Goal: Task Accomplishment & Management: Complete application form

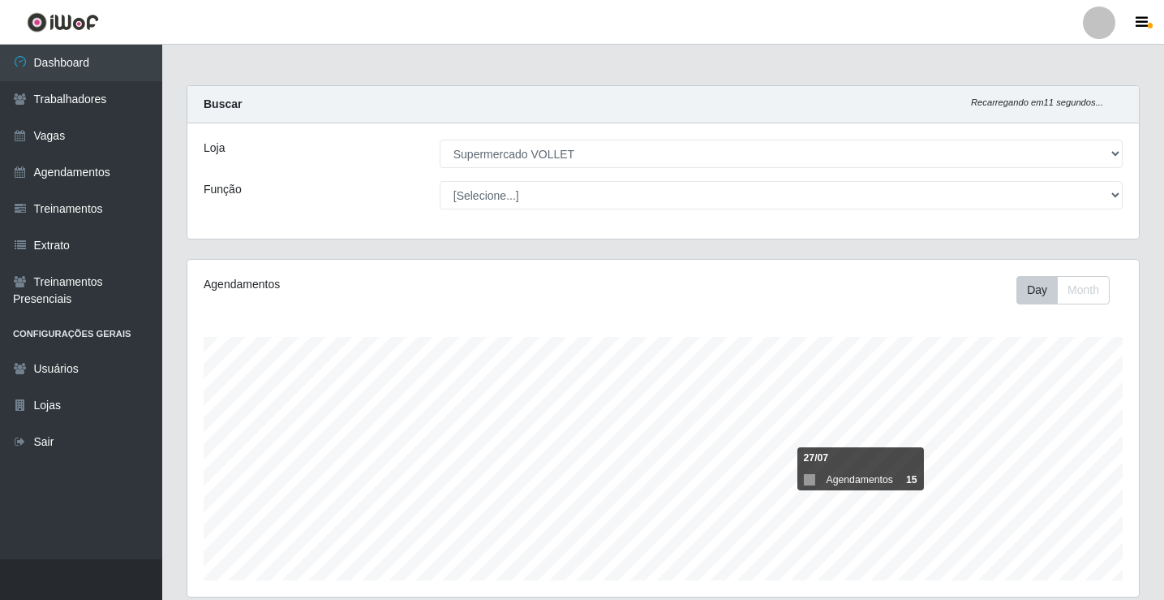
select select "72"
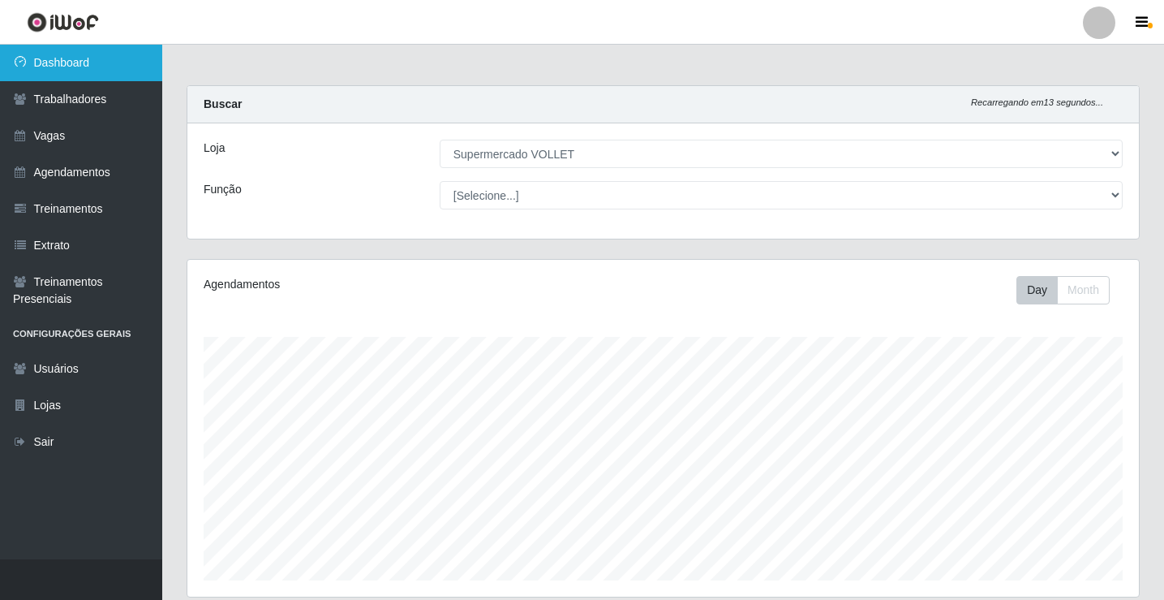
click at [94, 71] on link "Dashboard" at bounding box center [81, 63] width 162 height 37
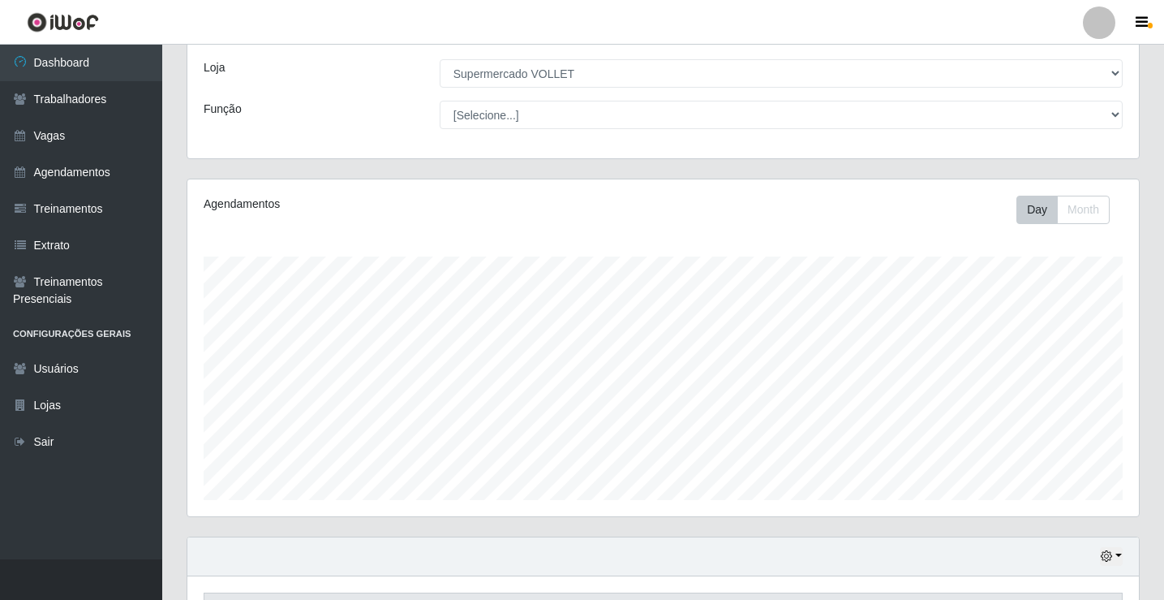
scroll to position [189, 0]
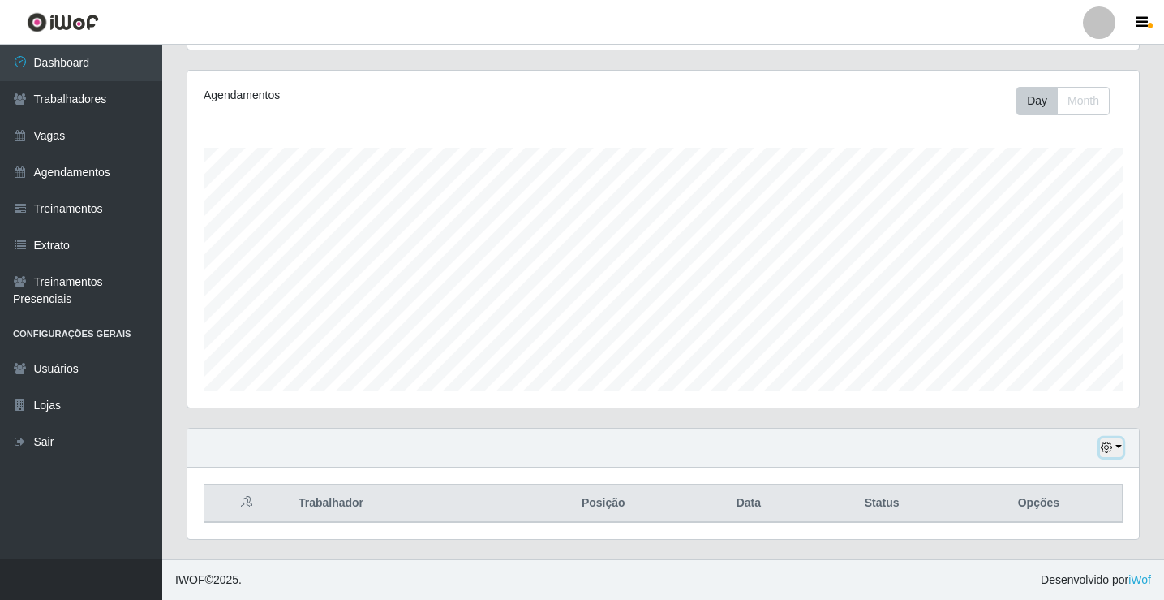
click at [1115, 444] on button "button" at bounding box center [1111, 447] width 23 height 19
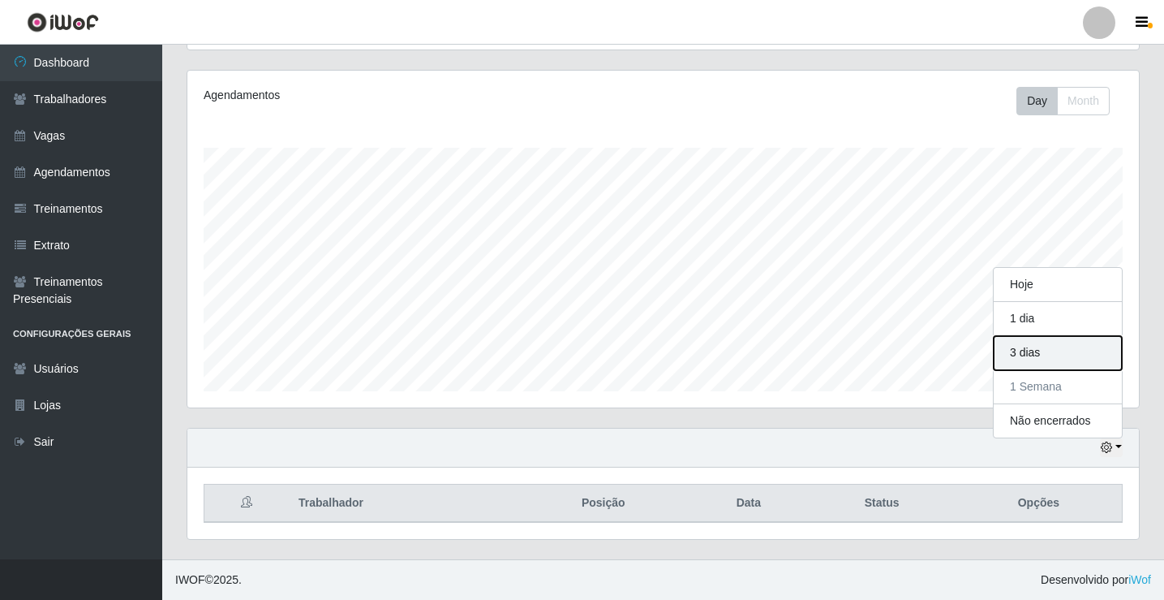
click at [1105, 355] on button "3 dias" at bounding box center [1058, 353] width 128 height 34
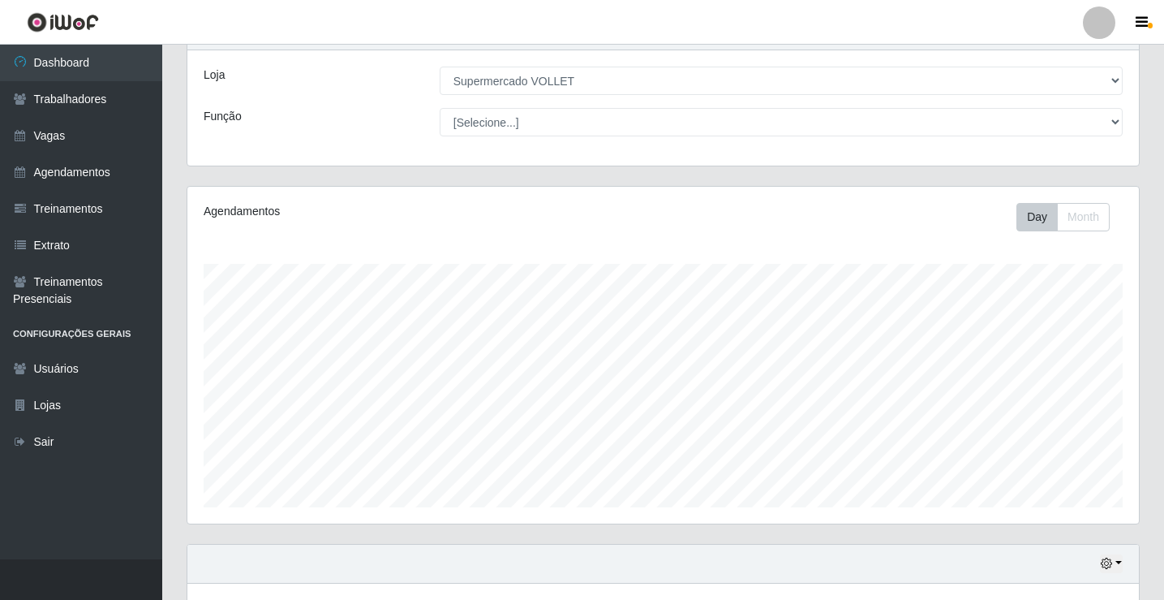
scroll to position [0, 0]
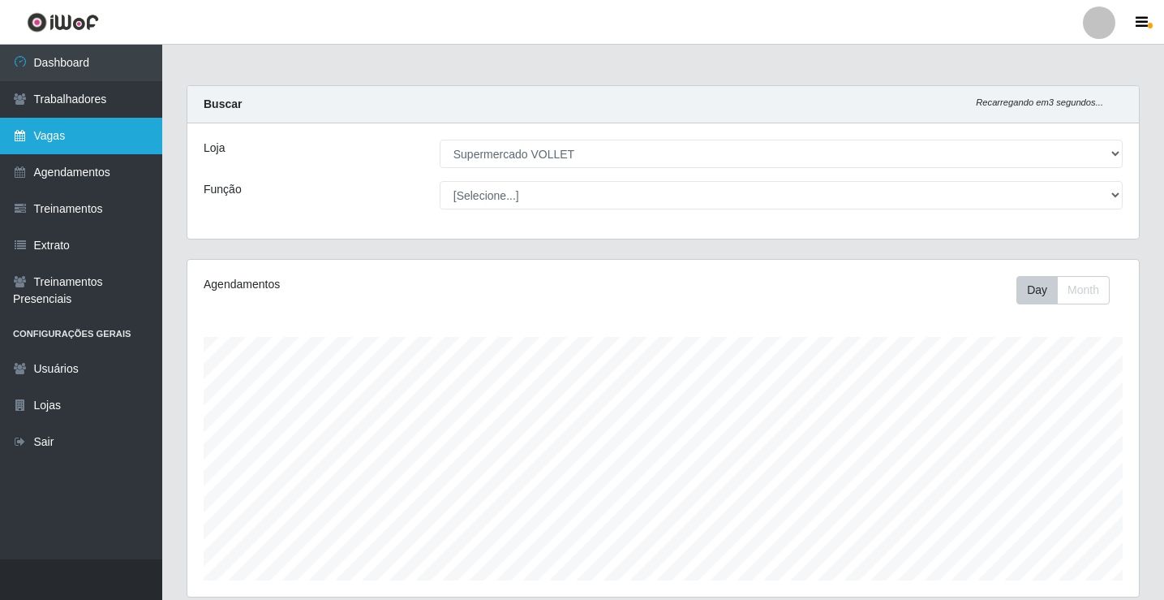
click at [115, 135] on link "Vagas" at bounding box center [81, 136] width 162 height 37
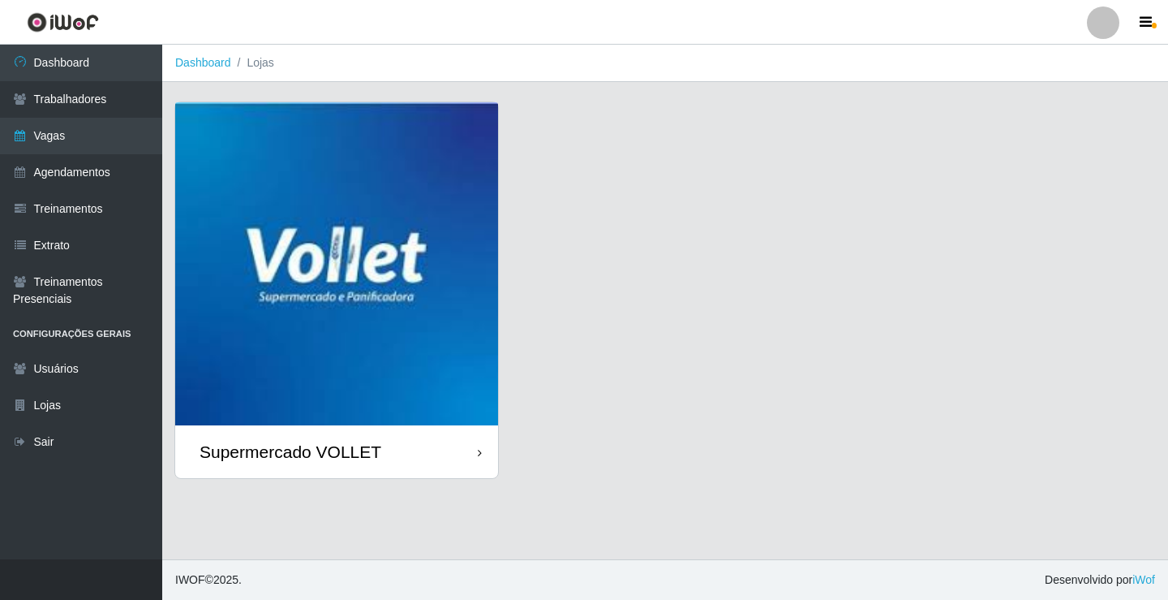
click at [406, 257] on img at bounding box center [336, 263] width 323 height 323
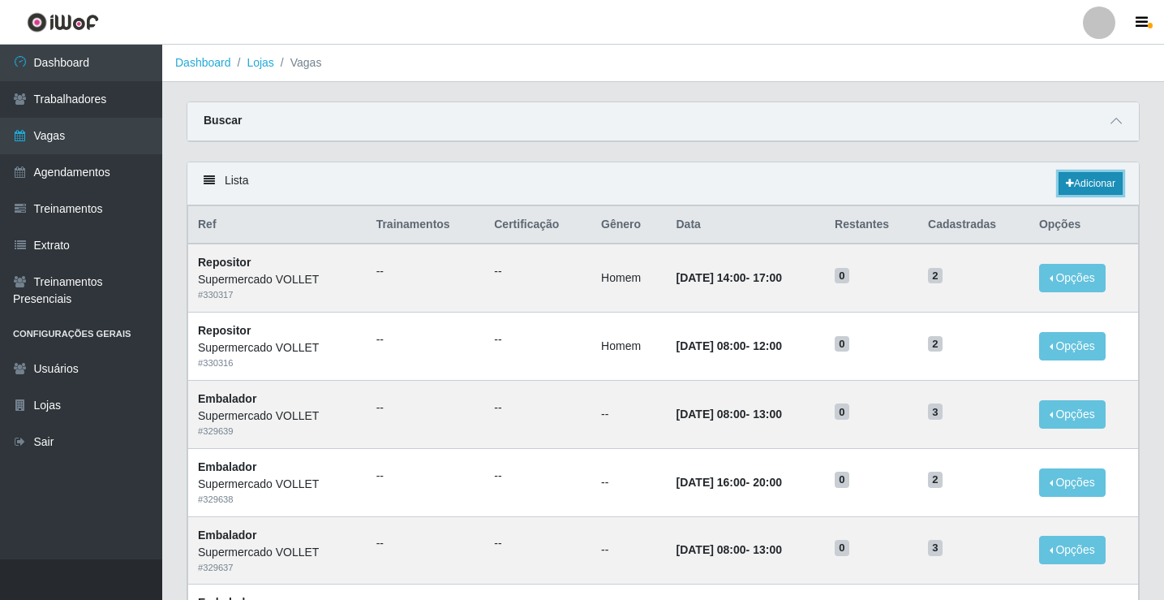
click at [1078, 192] on link "Adicionar" at bounding box center [1091, 183] width 64 height 23
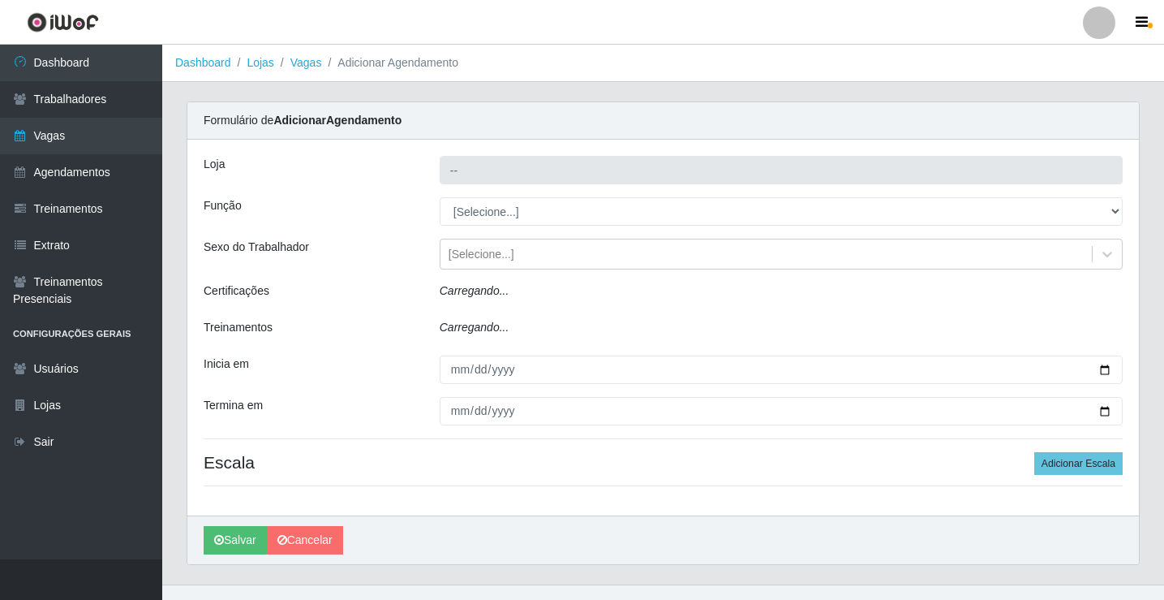
type input "Supermercado VOLLET"
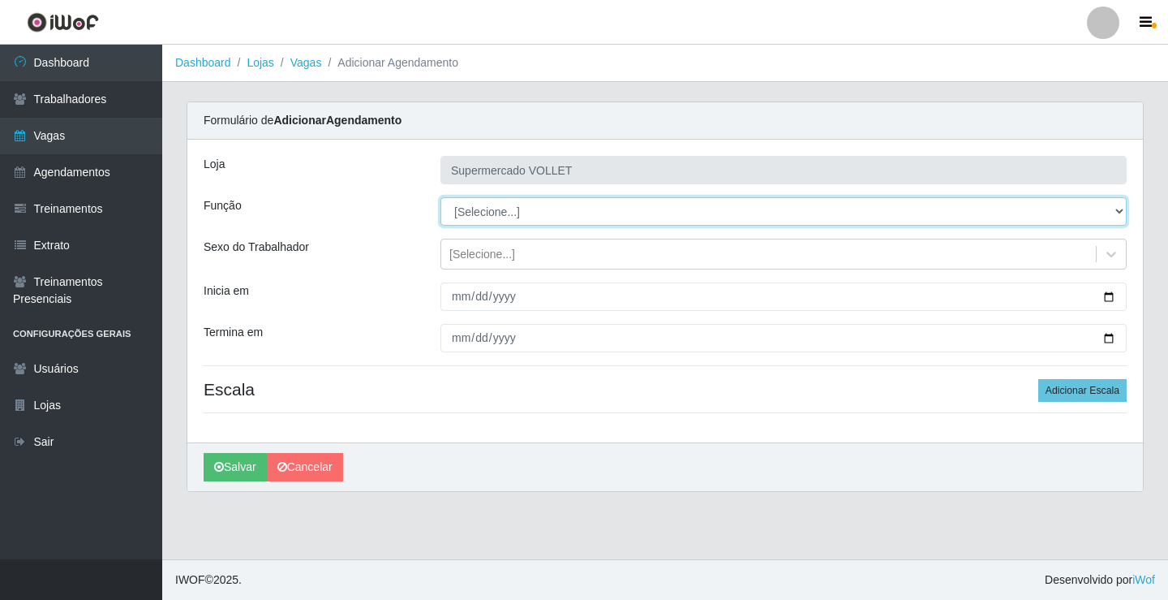
click at [637, 215] on select "[Selecione...] ASG ASG + ASG ++ Embalador Embalador + Embalador ++ Repositor Re…" at bounding box center [784, 211] width 686 height 28
select select "1"
click at [441, 197] on select "[Selecione...] ASG ASG + ASG ++ Embalador Embalador + Embalador ++ Repositor Re…" at bounding box center [784, 211] width 686 height 28
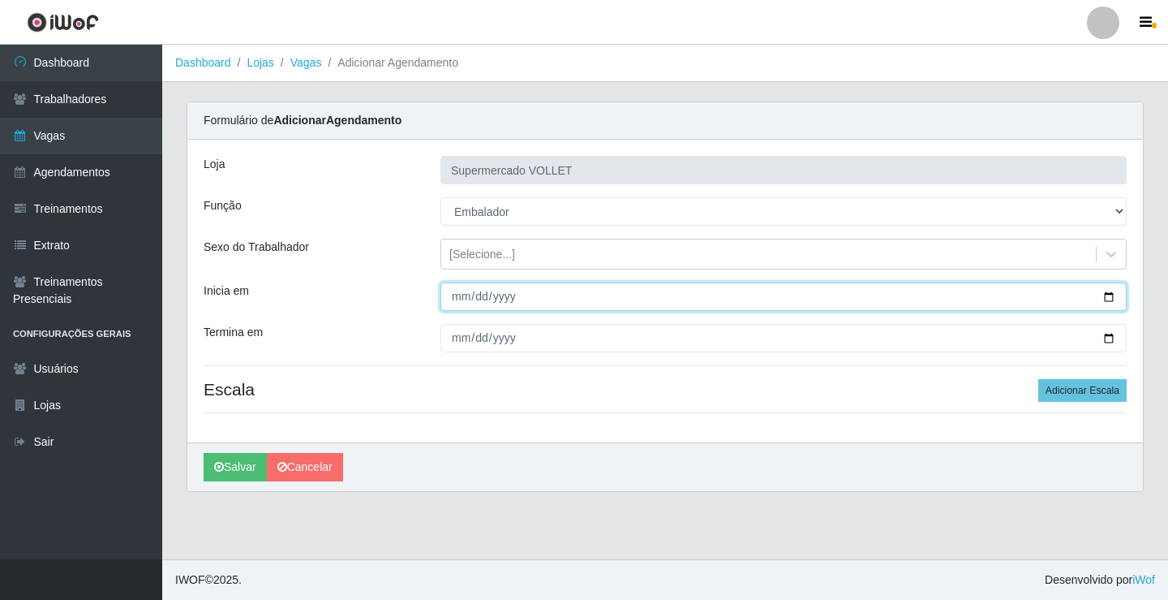
click at [1112, 296] on input "Inicia em" at bounding box center [784, 296] width 686 height 28
type input "[DATE]"
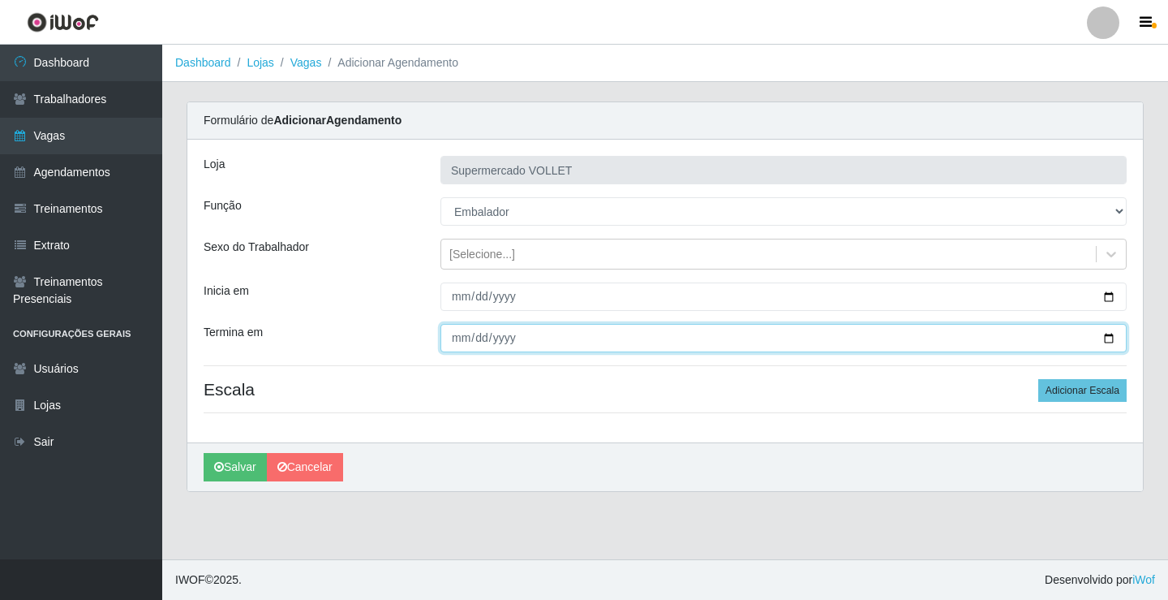
click at [1108, 332] on input "Termina em" at bounding box center [784, 338] width 686 height 28
type input "[DATE]"
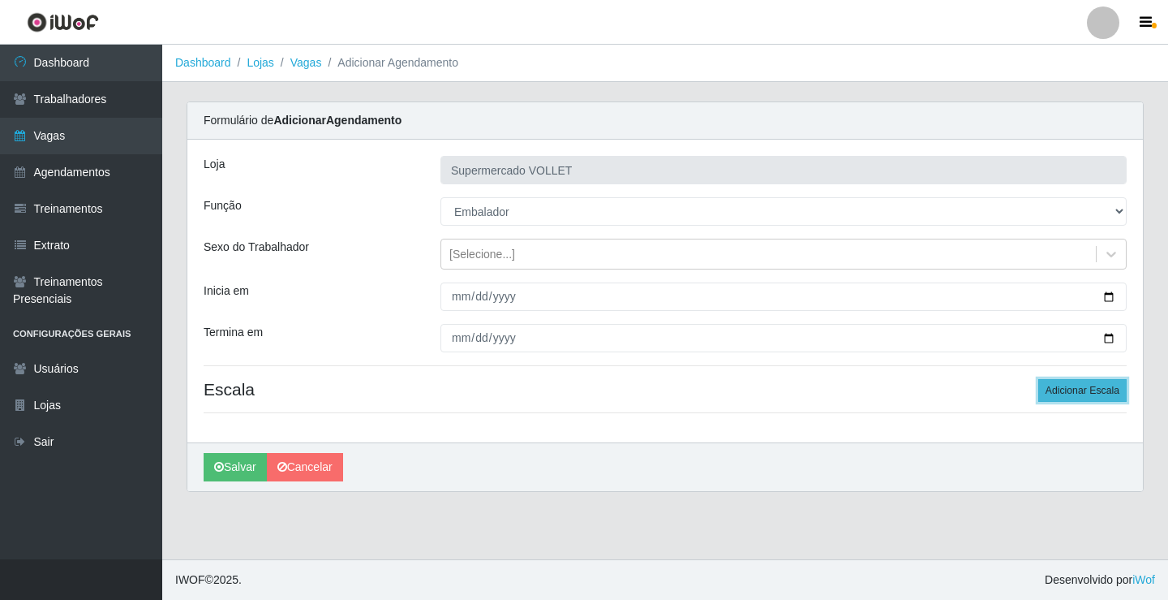
click at [1094, 385] on button "Adicionar Escala" at bounding box center [1083, 390] width 88 height 23
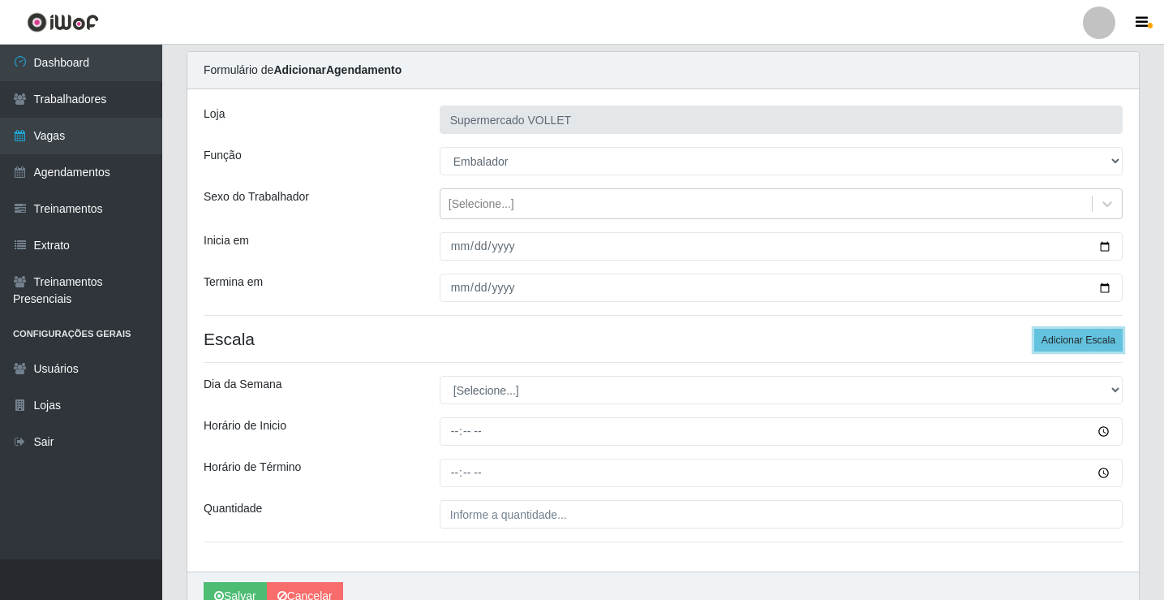
scroll to position [131, 0]
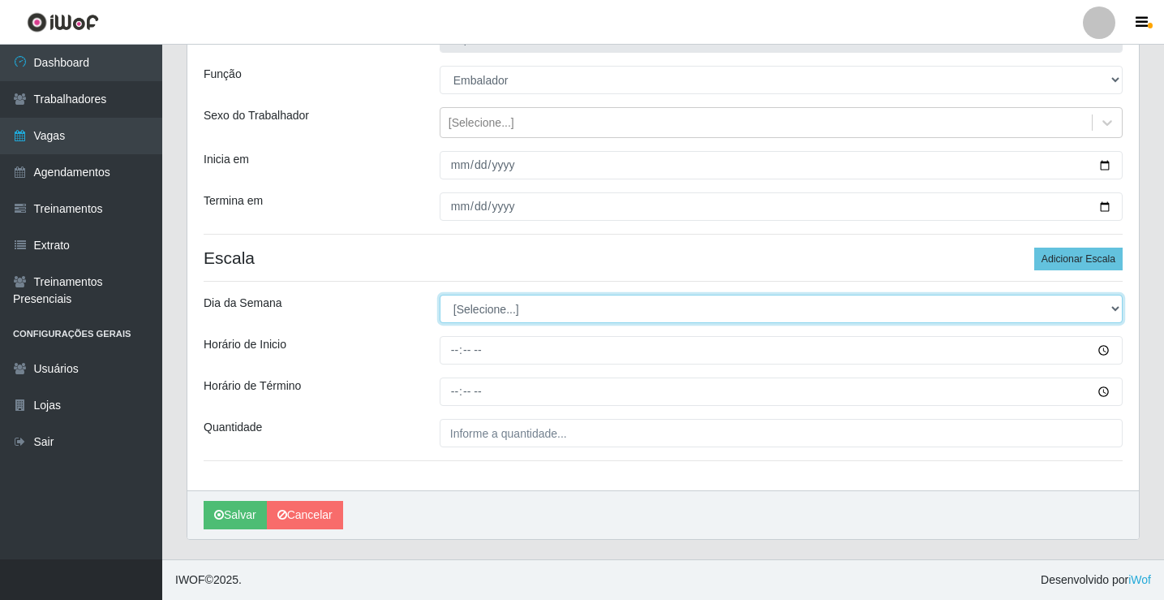
click at [634, 312] on select "[Selecione...] Segunda Terça Quarta Quinta Sexta Sábado Domingo" at bounding box center [781, 309] width 683 height 28
select select "5"
click at [440, 295] on select "[Selecione...] Segunda Terça Quarta Quinta Sexta Sábado Domingo" at bounding box center [781, 309] width 683 height 28
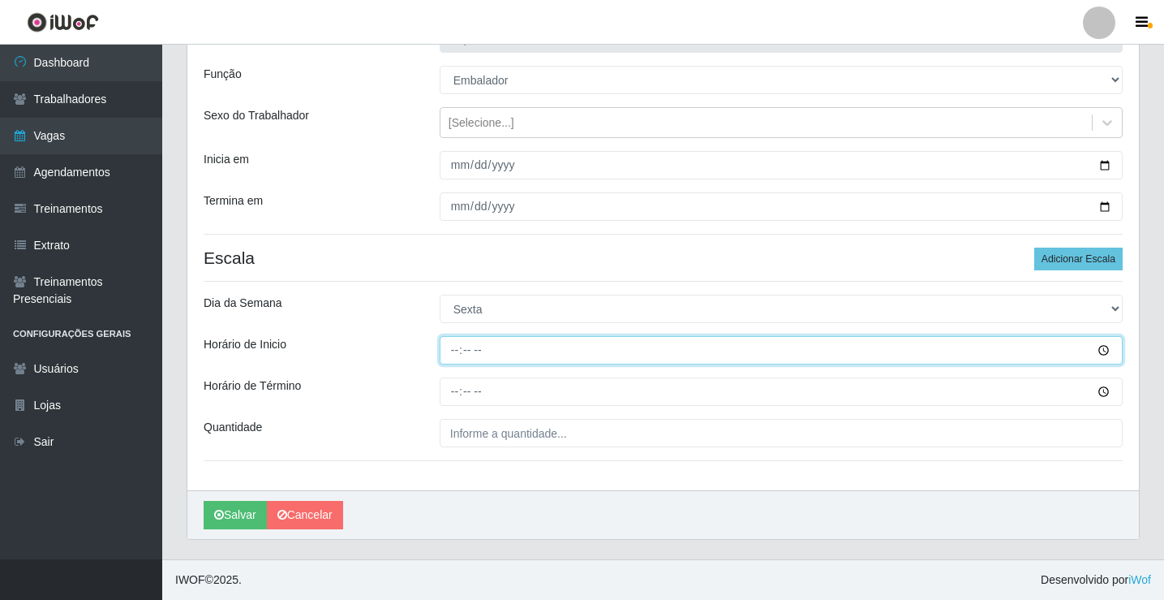
click at [453, 360] on input "Horário de Inicio" at bounding box center [781, 350] width 683 height 28
type input "08:00"
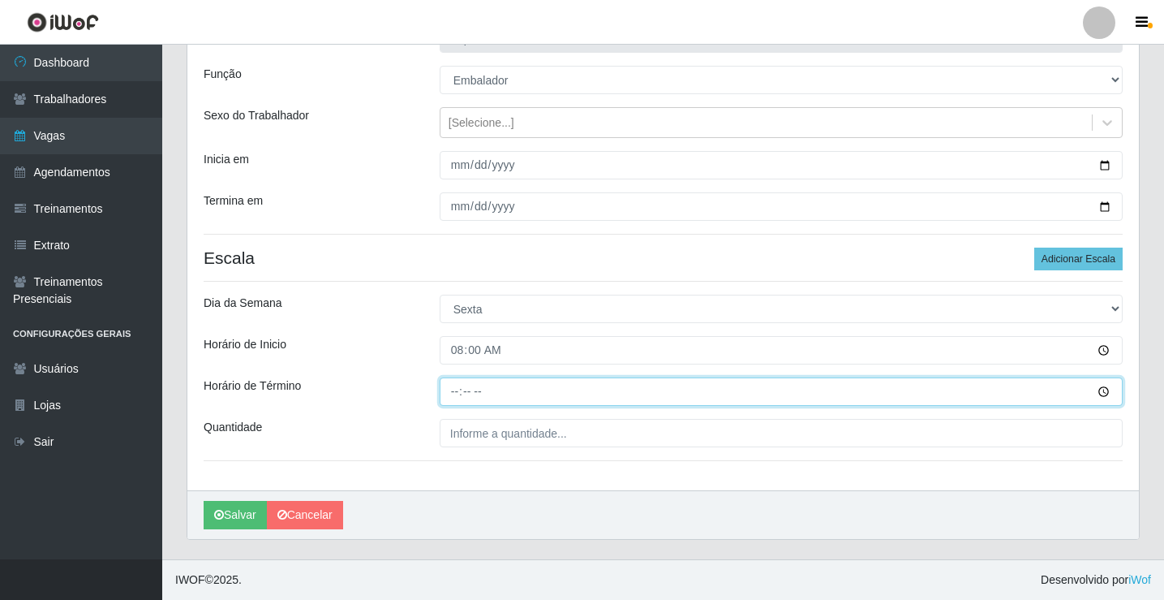
click at [450, 397] on input "Horário de Término" at bounding box center [781, 391] width 683 height 28
type input "13:00"
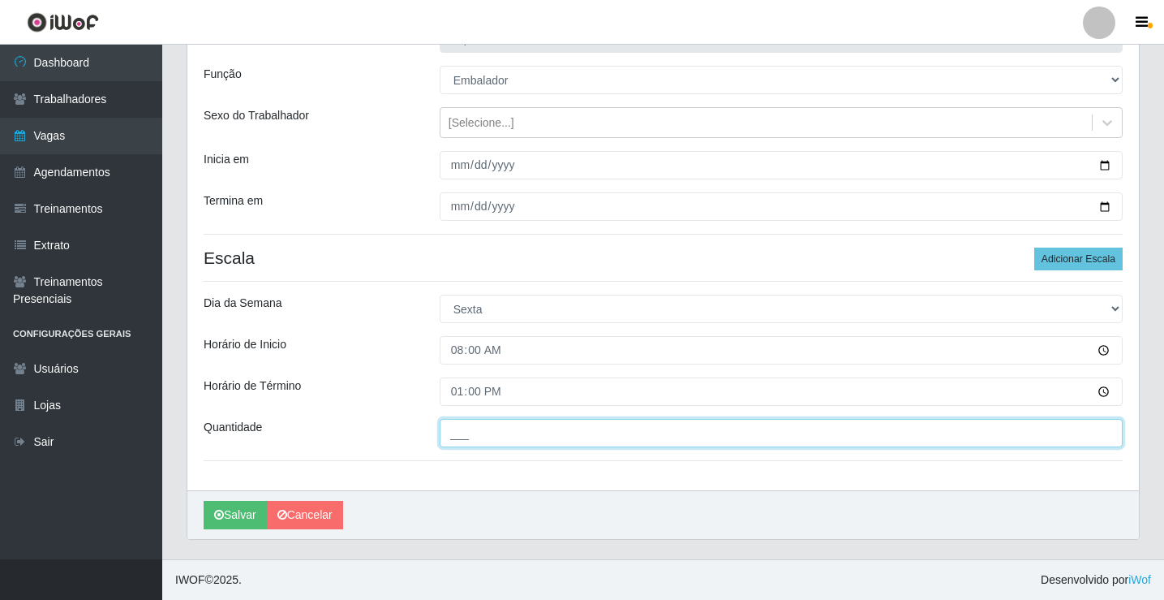
click at [473, 428] on input "___" at bounding box center [781, 433] width 683 height 28
type input "2__"
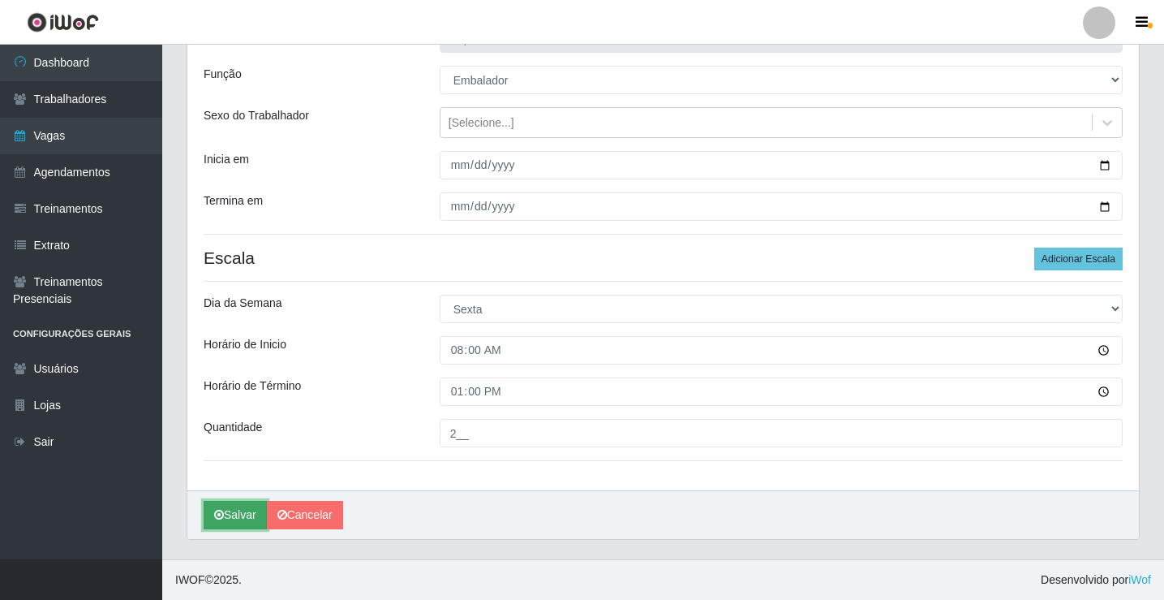
click at [229, 519] on button "Salvar" at bounding box center [235, 515] width 63 height 28
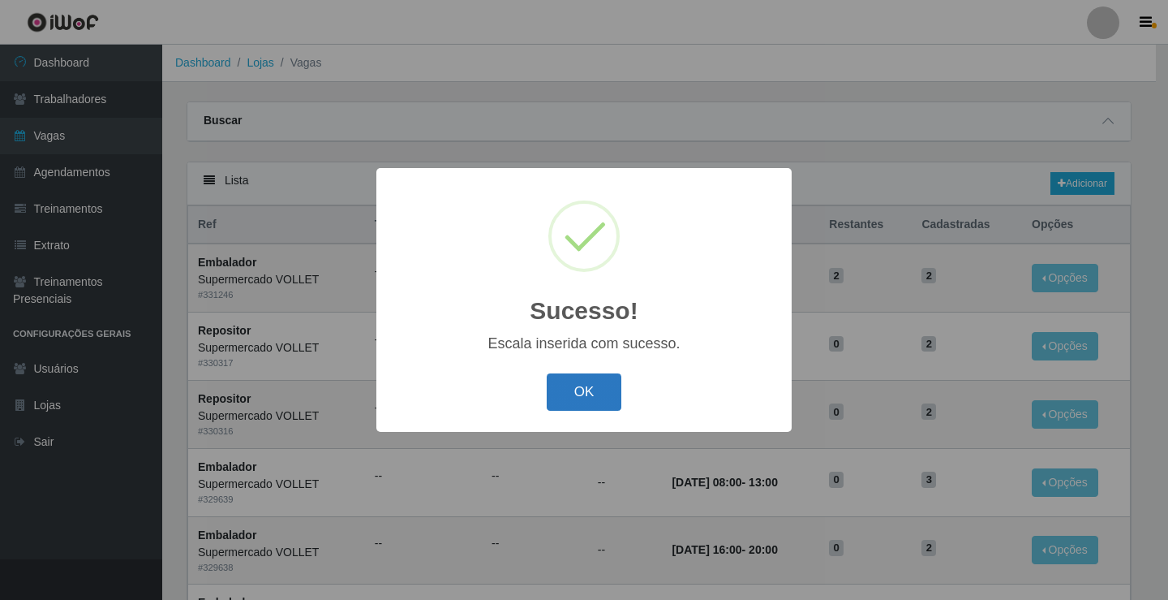
click at [582, 404] on button "OK" at bounding box center [584, 392] width 75 height 38
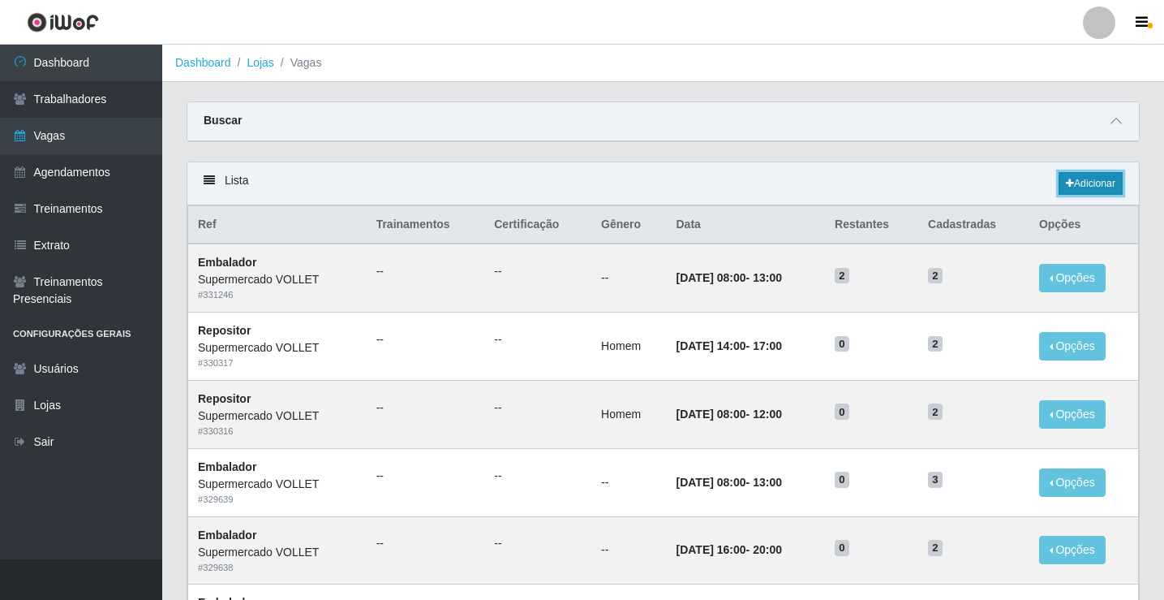
click at [1092, 187] on link "Adicionar" at bounding box center [1091, 183] width 64 height 23
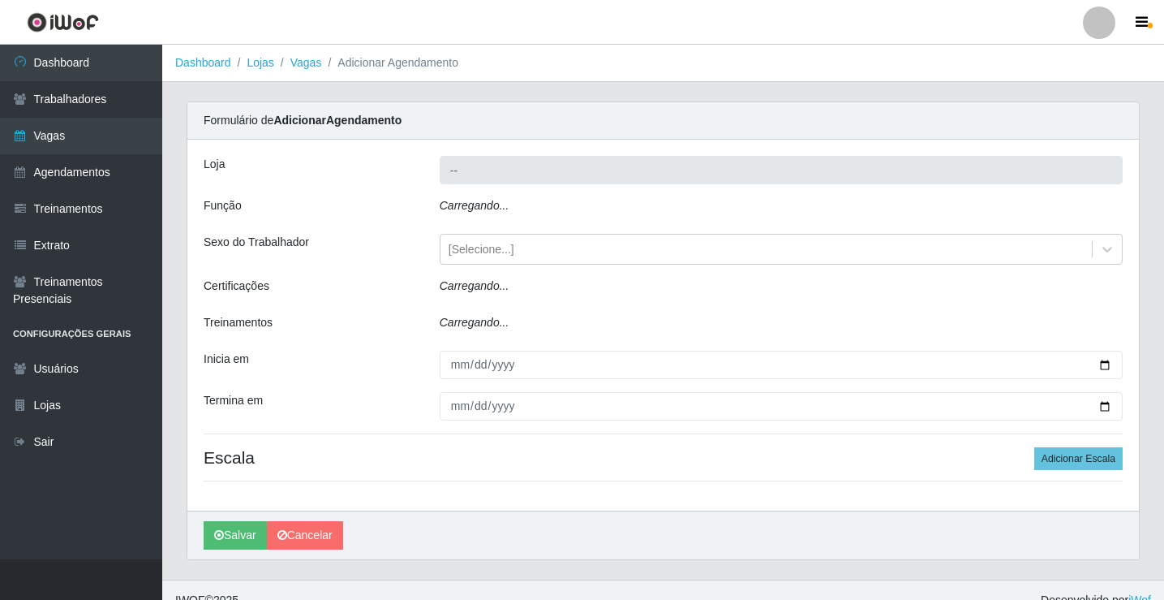
type input "Supermercado VOLLET"
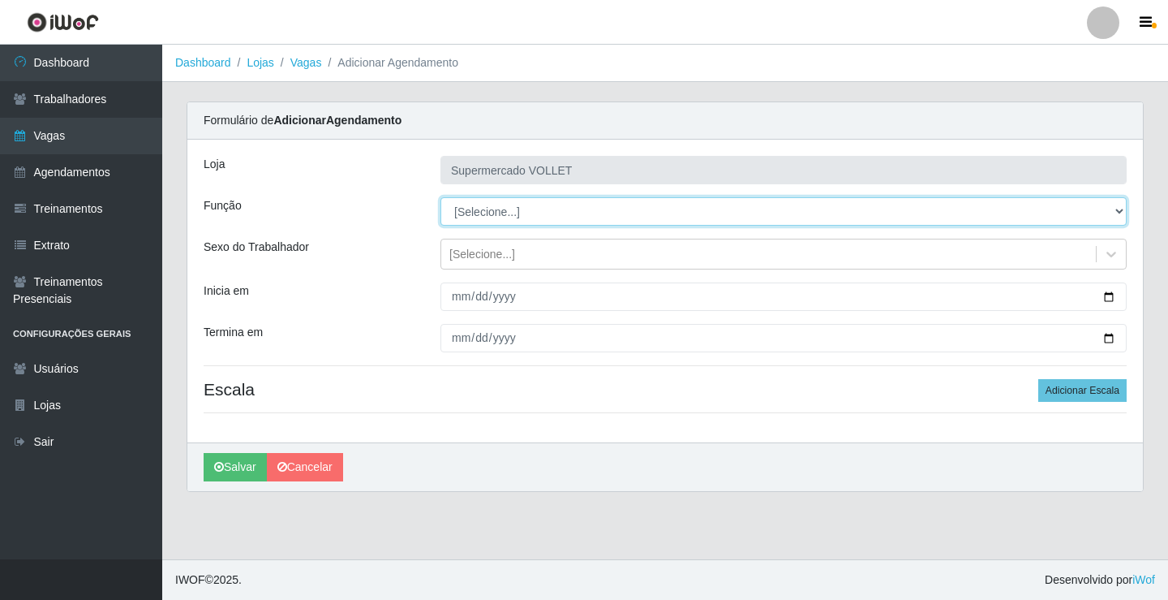
click at [592, 208] on select "[Selecione...] ASG ASG + ASG ++ Embalador Embalador + Embalador ++ Repositor Re…" at bounding box center [784, 211] width 686 height 28
select select "1"
click at [441, 197] on select "[Selecione...] ASG ASG + ASG ++ Embalador Embalador + Embalador ++ Repositor Re…" at bounding box center [784, 211] width 686 height 28
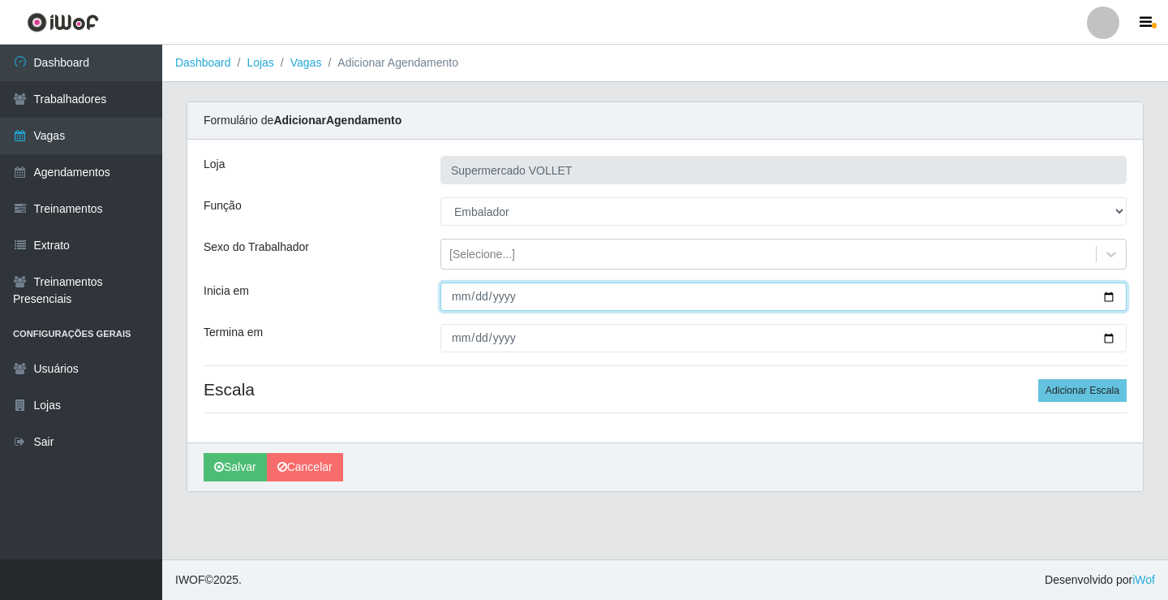
click at [1110, 297] on input "Inicia em" at bounding box center [784, 296] width 686 height 28
type input "[DATE]"
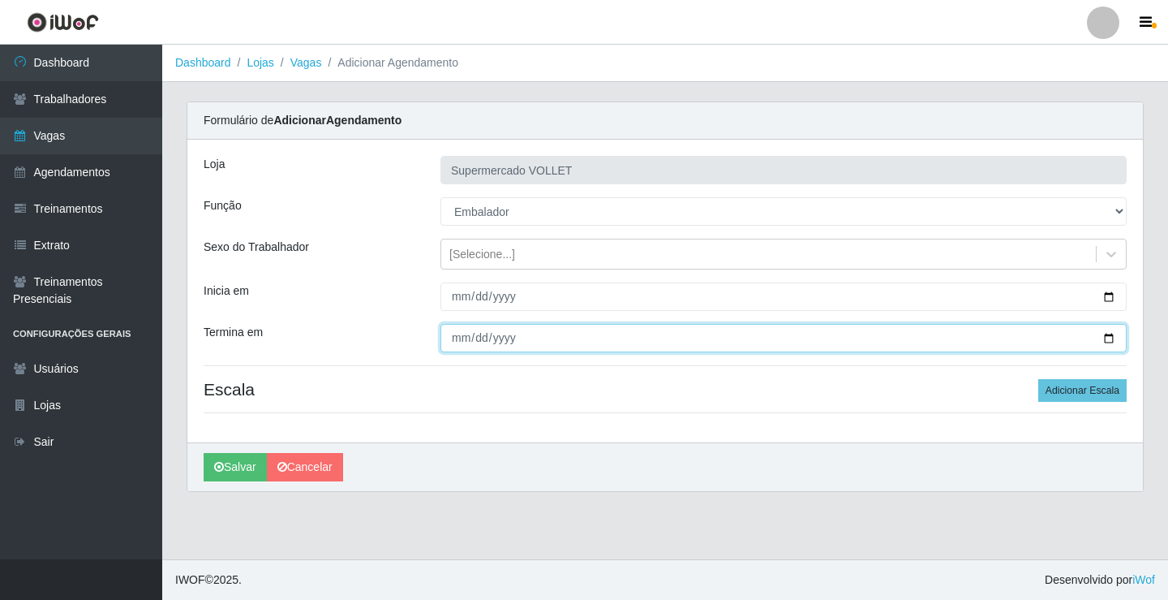
click at [1105, 338] on input "Termina em" at bounding box center [784, 338] width 686 height 28
type input "[DATE]"
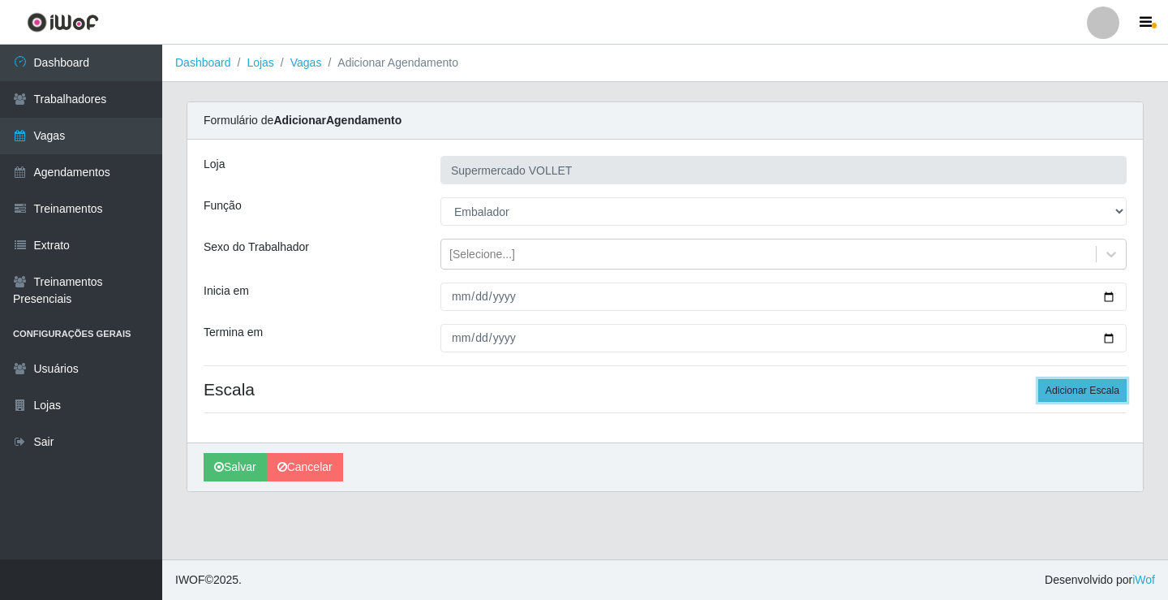
click at [1083, 387] on button "Adicionar Escala" at bounding box center [1083, 390] width 88 height 23
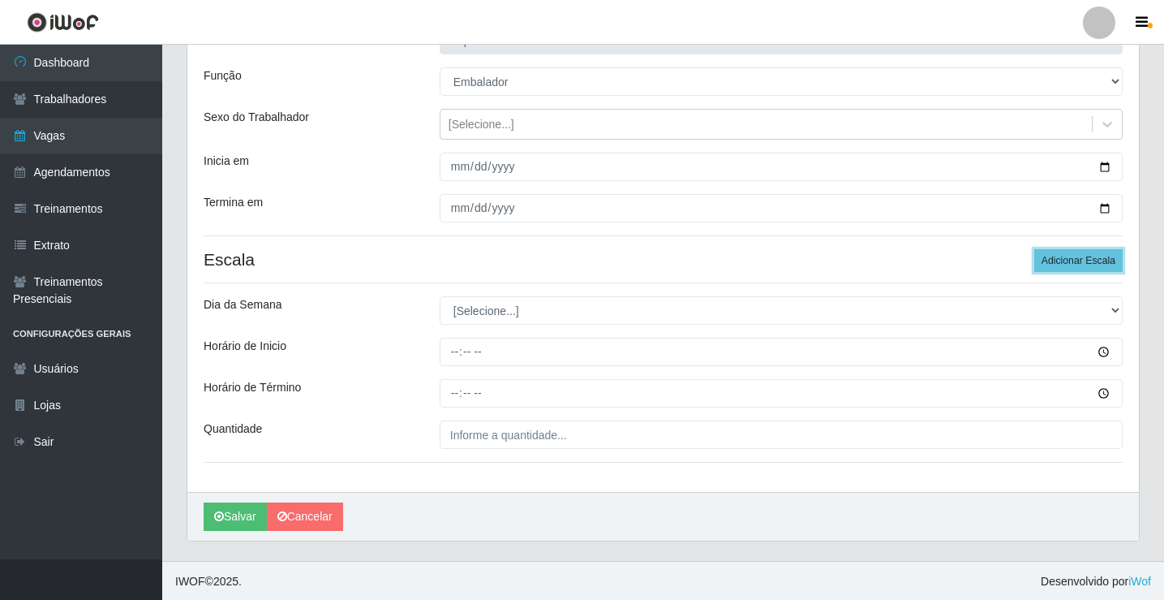
scroll to position [131, 0]
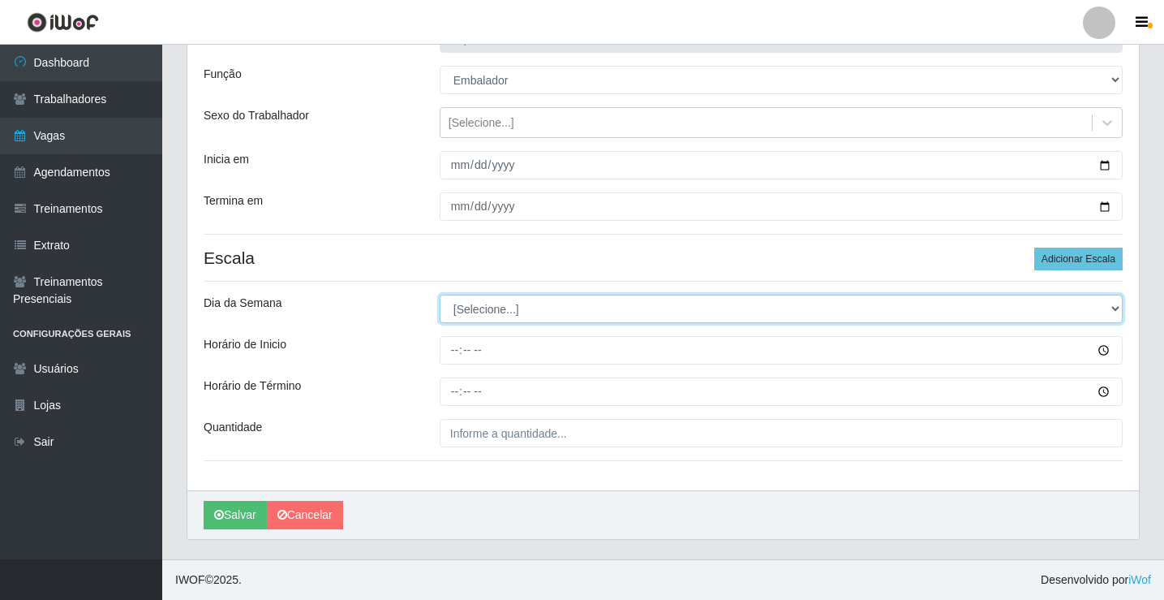
click at [530, 312] on select "[Selecione...] Segunda Terça Quarta Quinta Sexta Sábado Domingo" at bounding box center [781, 309] width 683 height 28
select select "5"
click at [440, 295] on select "[Selecione...] Segunda Terça Quarta Quinta Sexta Sábado Domingo" at bounding box center [781, 309] width 683 height 28
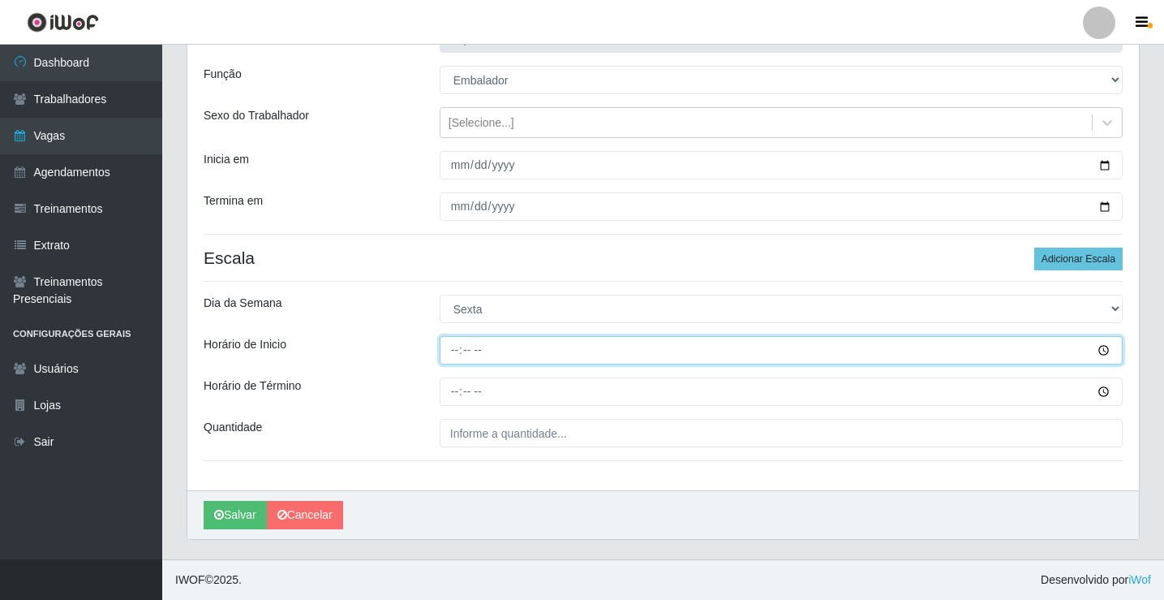
click at [455, 364] on input "Horário de Inicio" at bounding box center [781, 350] width 683 height 28
type input "16:00"
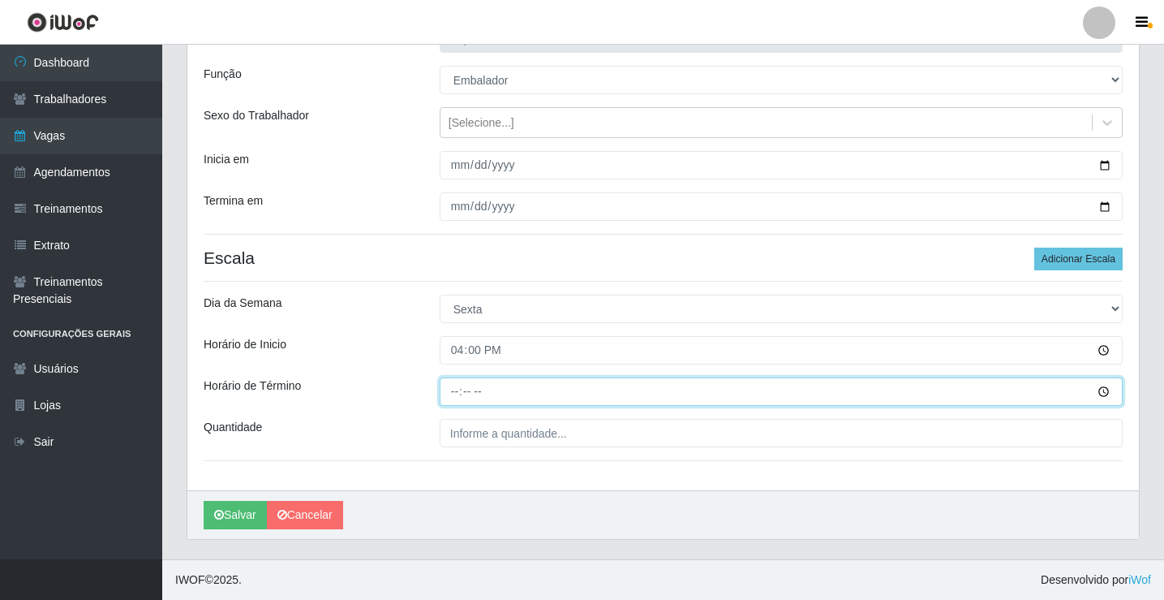
click at [467, 390] on input "Horário de Término" at bounding box center [781, 391] width 683 height 28
click at [463, 389] on input "Horário de Término" at bounding box center [781, 391] width 683 height 28
click at [450, 392] on input "Horário de Término" at bounding box center [781, 391] width 683 height 28
type input "20:00"
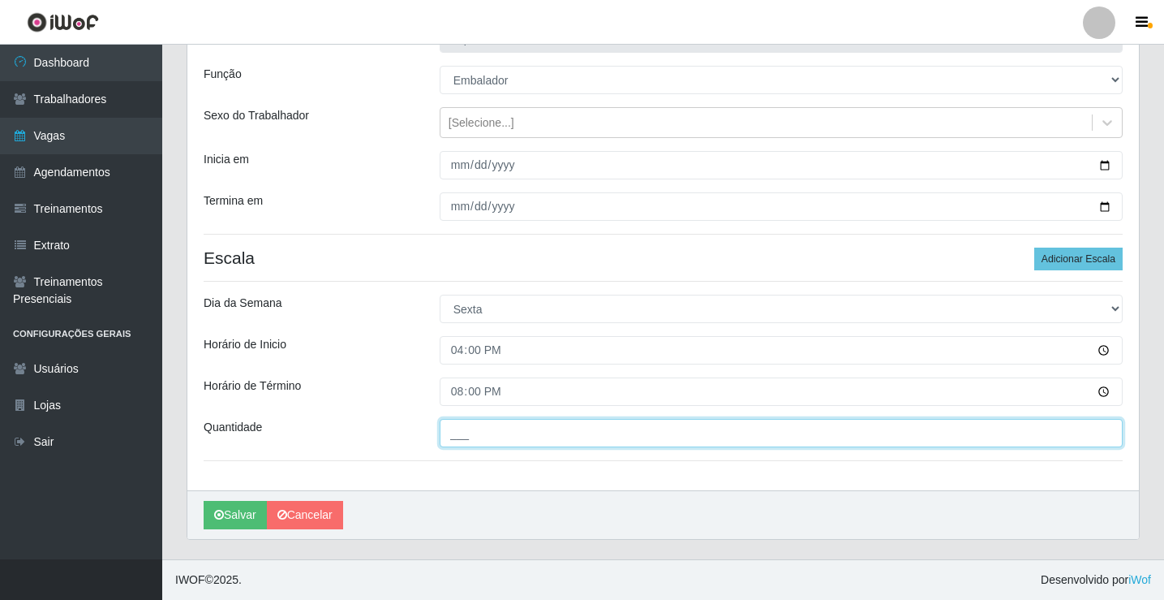
click at [481, 428] on input "___" at bounding box center [781, 433] width 683 height 28
type input "2__"
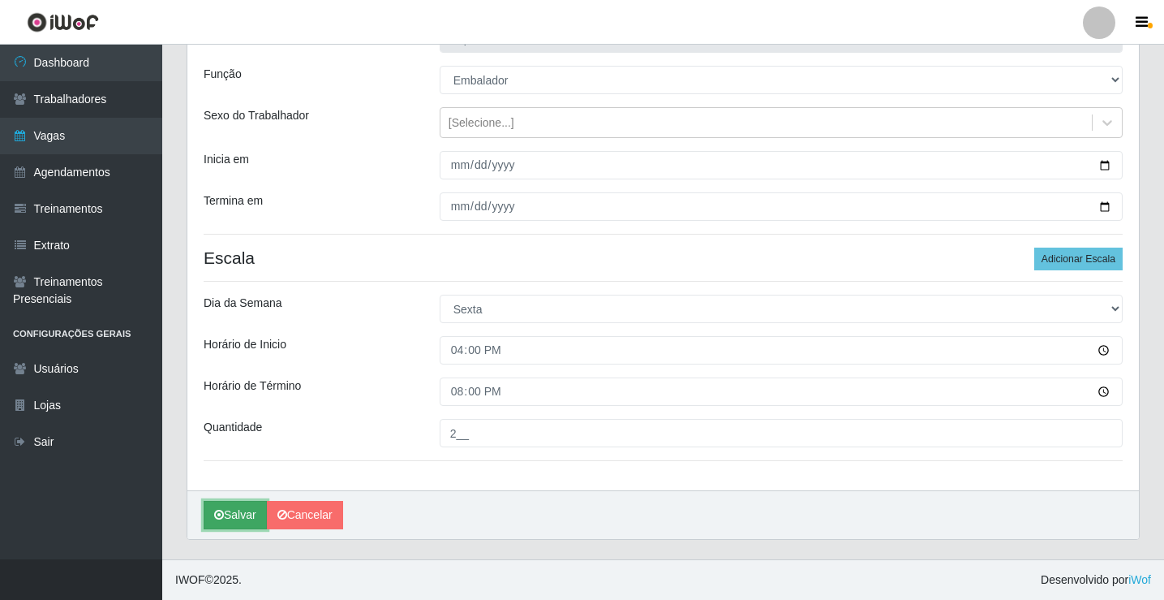
click at [225, 513] on button "Salvar" at bounding box center [235, 515] width 63 height 28
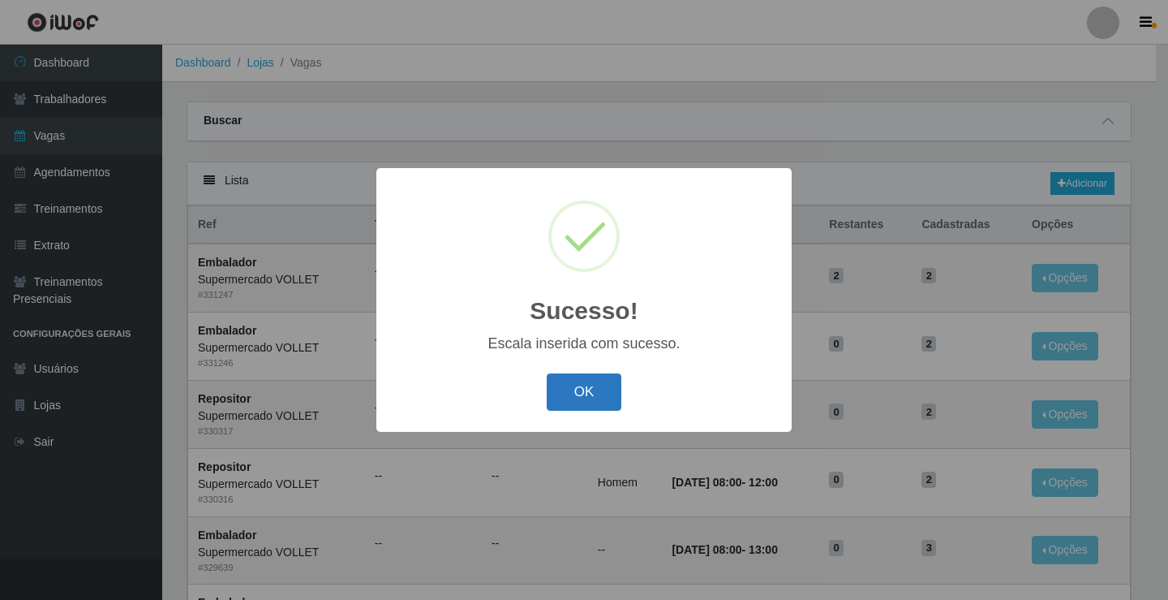
click at [604, 393] on button "OK" at bounding box center [584, 392] width 75 height 38
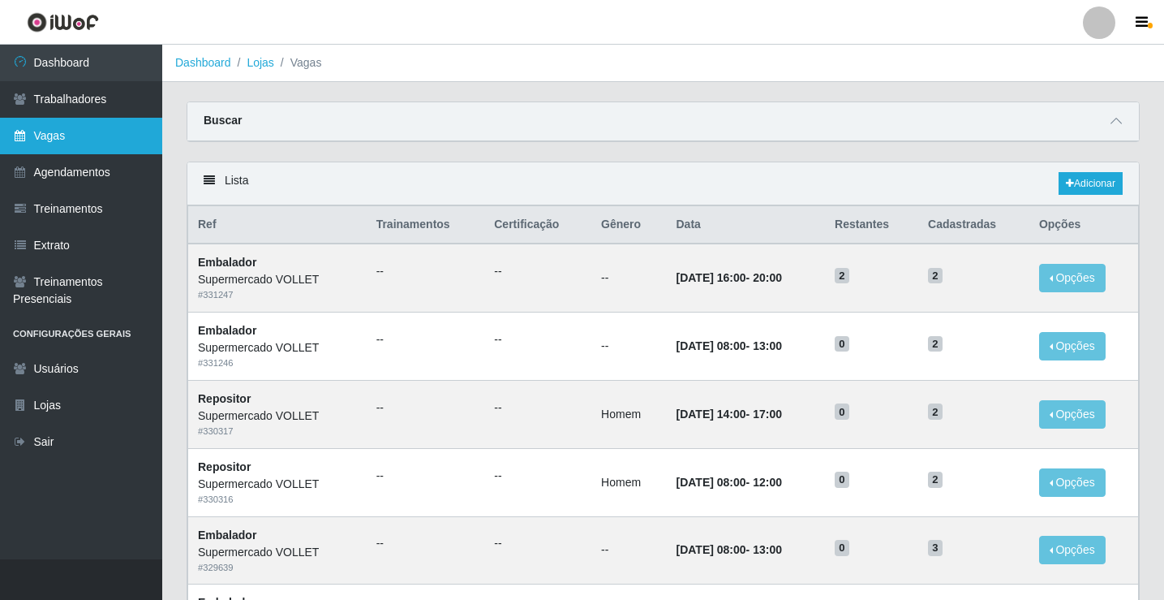
click at [143, 145] on link "Vagas" at bounding box center [81, 136] width 162 height 37
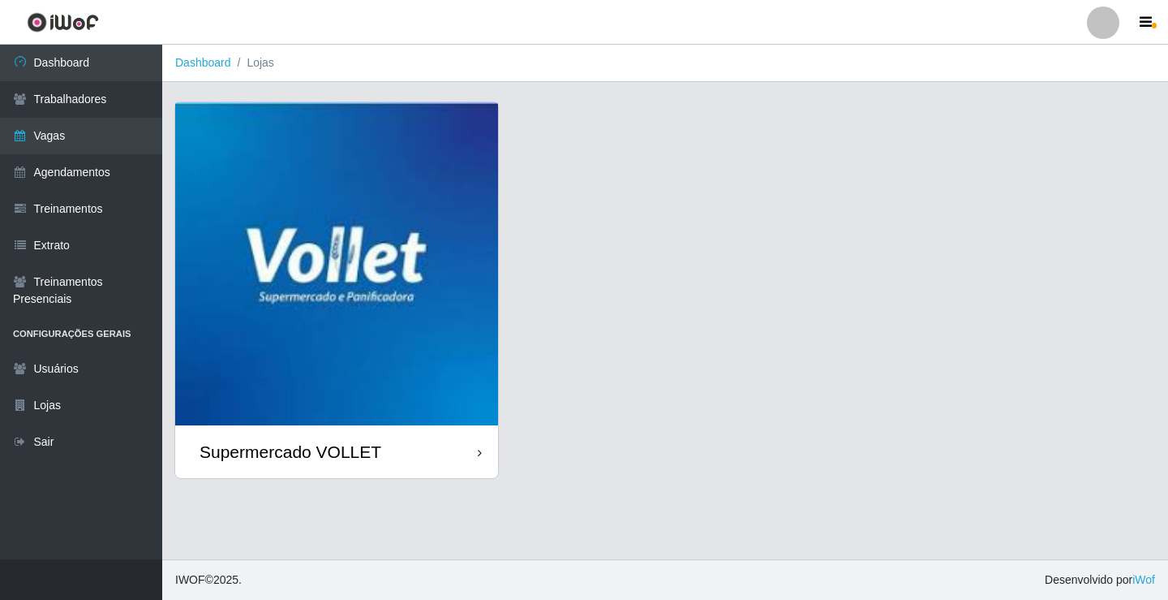
click at [333, 233] on img at bounding box center [336, 263] width 323 height 323
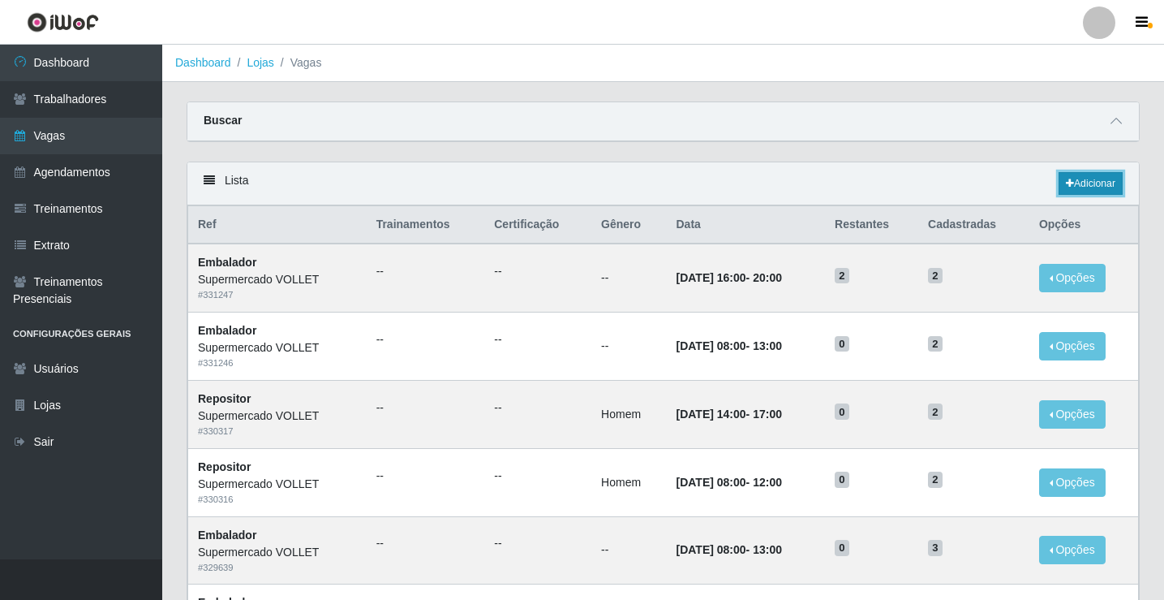
click at [1074, 184] on link "Adicionar" at bounding box center [1091, 183] width 64 height 23
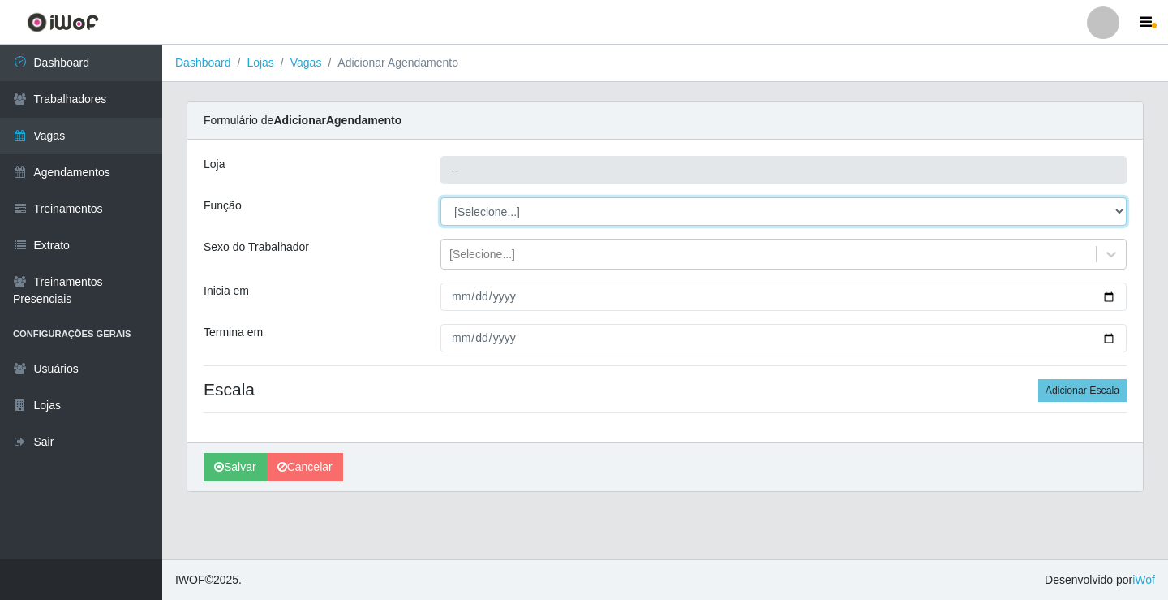
click at [523, 211] on select "[Selecione...] ASG ASG + ASG ++ Embalador Embalador + Embalador ++ Repositor Re…" at bounding box center [784, 211] width 686 height 28
select select "1"
click at [441, 197] on select "[Selecione...] ASG ASG + ASG ++ Embalador Embalador + Embalador ++ Repositor Re…" at bounding box center [784, 211] width 686 height 28
type input "Supermercado VOLLET"
select select "[Selecione...]"
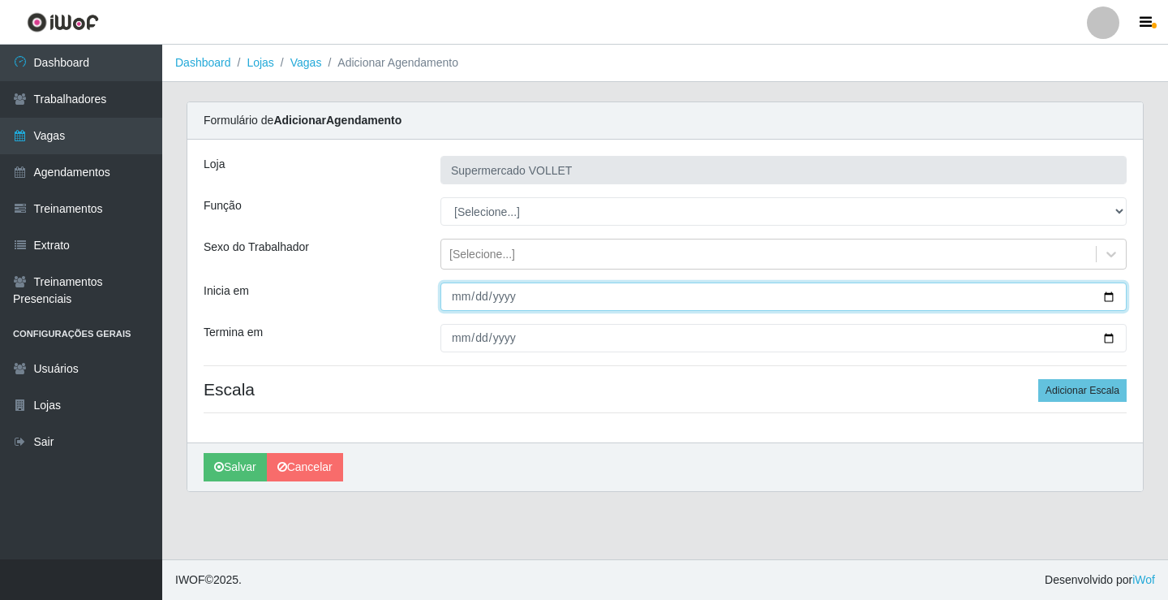
click at [1112, 294] on input "Inicia em" at bounding box center [784, 296] width 686 height 28
type input "[DATE]"
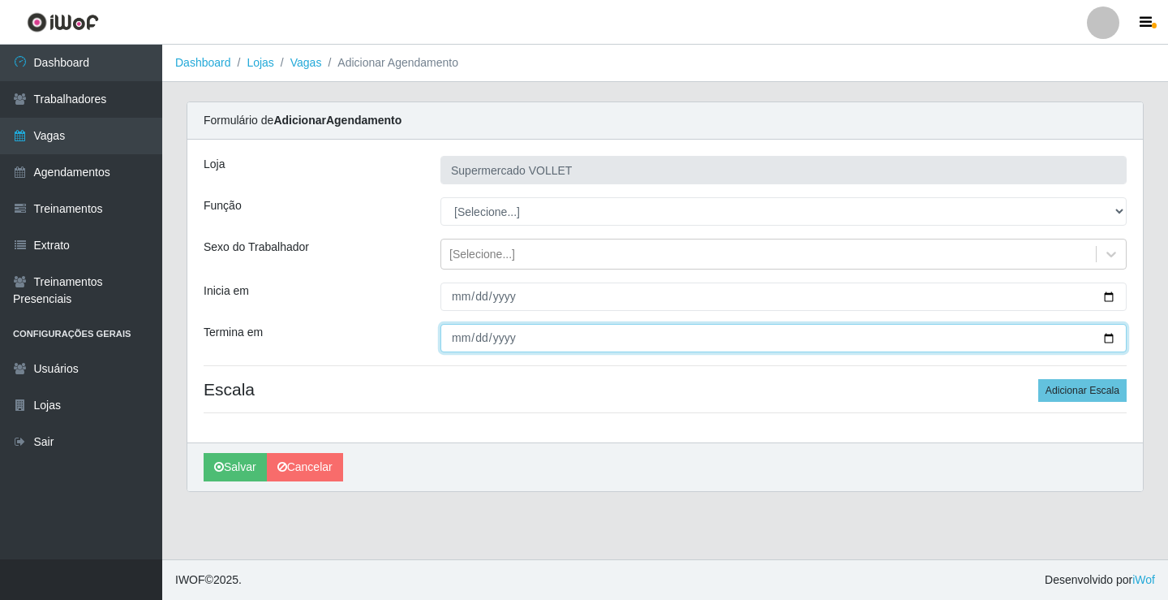
click at [1112, 336] on input "Termina em" at bounding box center [784, 338] width 686 height 28
type input "[DATE]"
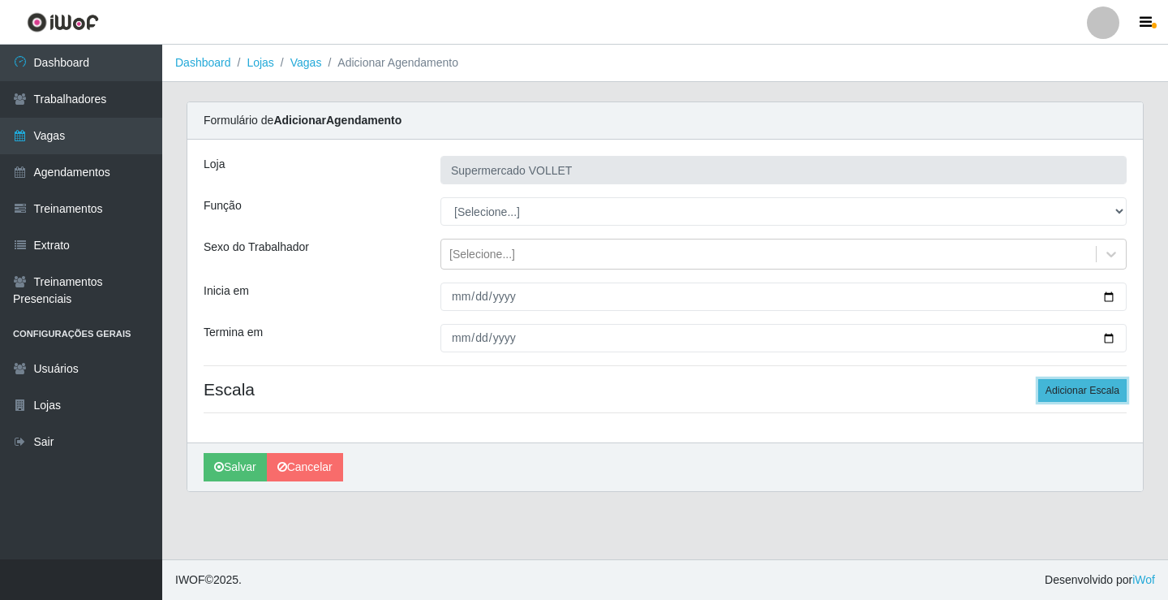
click at [1056, 391] on button "Adicionar Escala" at bounding box center [1083, 390] width 88 height 23
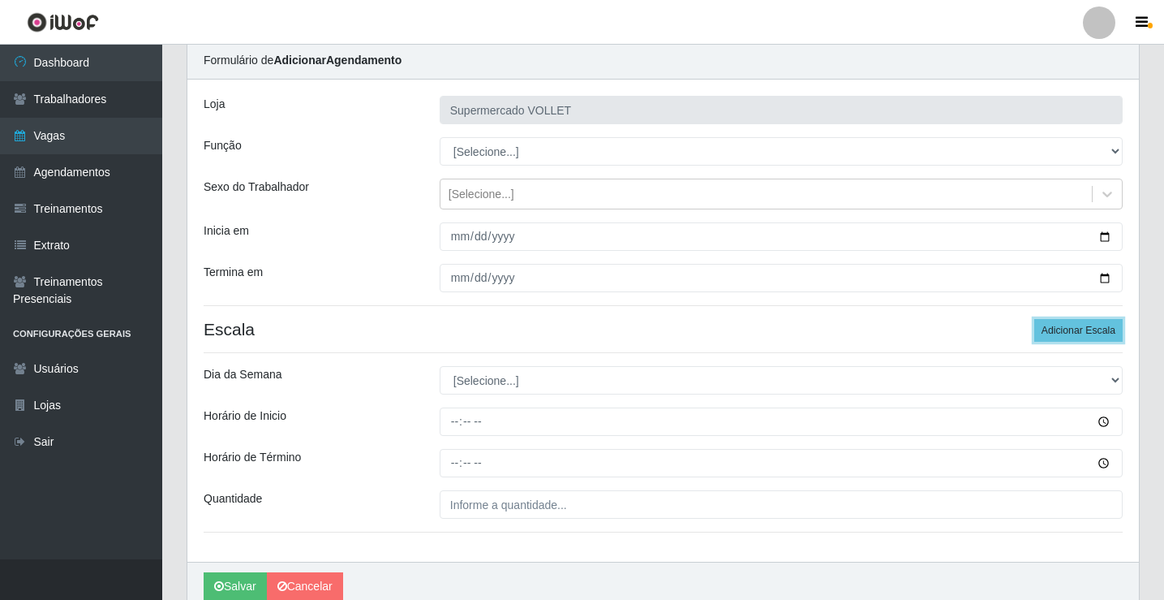
scroll to position [131, 0]
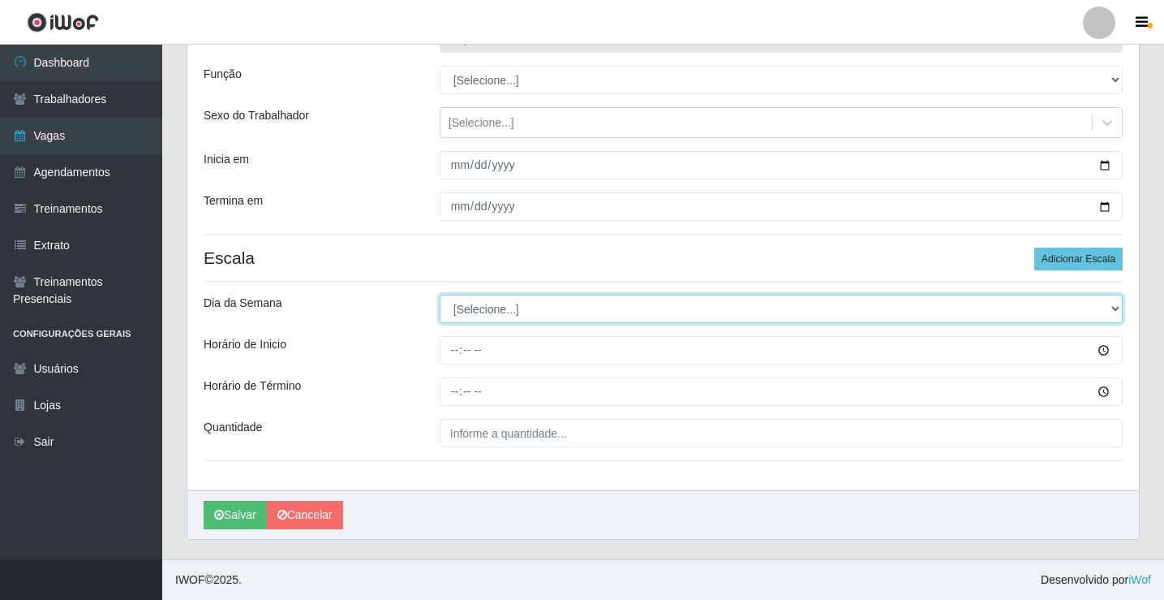
click at [498, 318] on select "[Selecione...] Segunda Terça Quarta Quinta Sexta Sábado Domingo" at bounding box center [781, 309] width 683 height 28
select select "6"
click at [440, 295] on select "[Selecione...] Segunda Terça Quarta Quinta Sexta Sábado Domingo" at bounding box center [781, 309] width 683 height 28
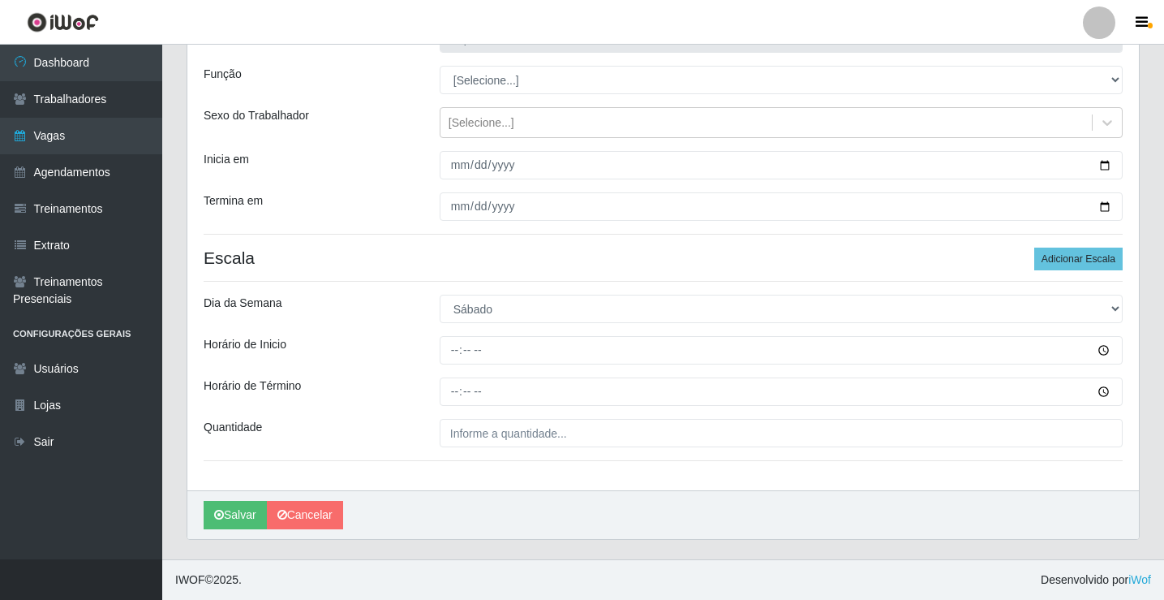
click at [457, 365] on div "Loja Supermercado VOLLET Função [Selecione...] ASG ASG + ASG ++ Embalador Embal…" at bounding box center [663, 249] width 952 height 482
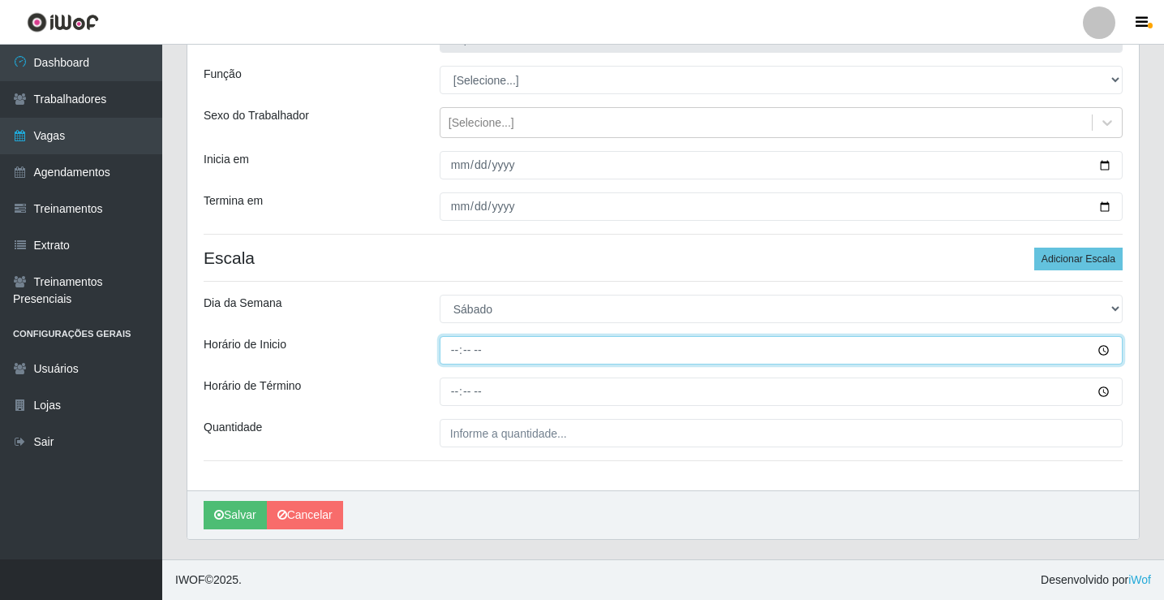
click at [454, 362] on input "Horário de Inicio" at bounding box center [781, 350] width 683 height 28
type input "08:00"
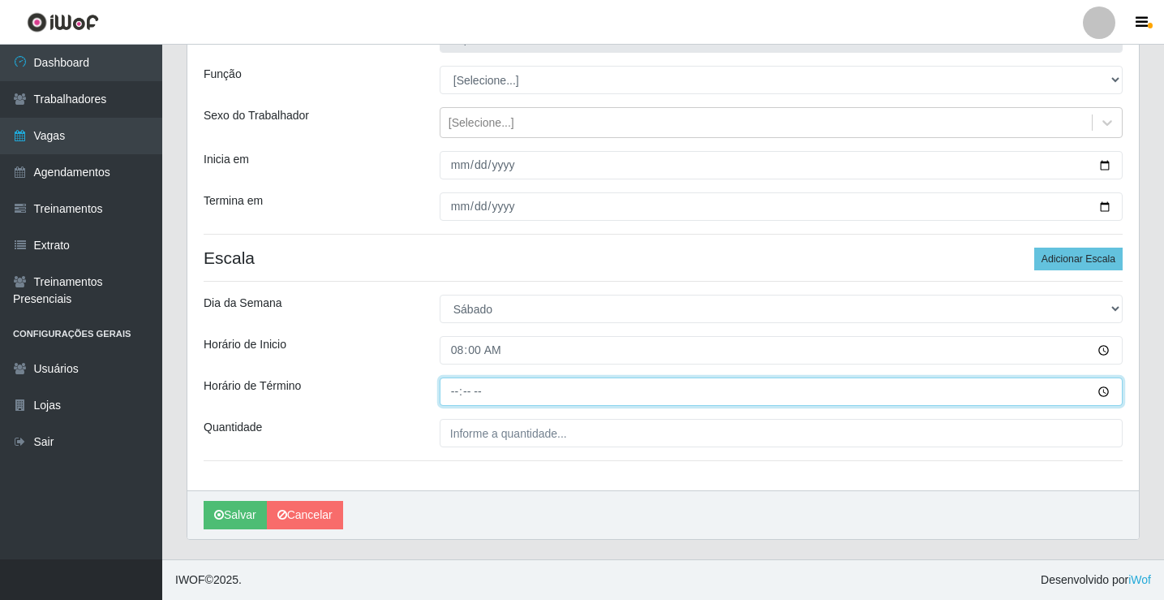
click at [459, 390] on input "Horário de Término" at bounding box center [781, 391] width 683 height 28
type input "13:00"
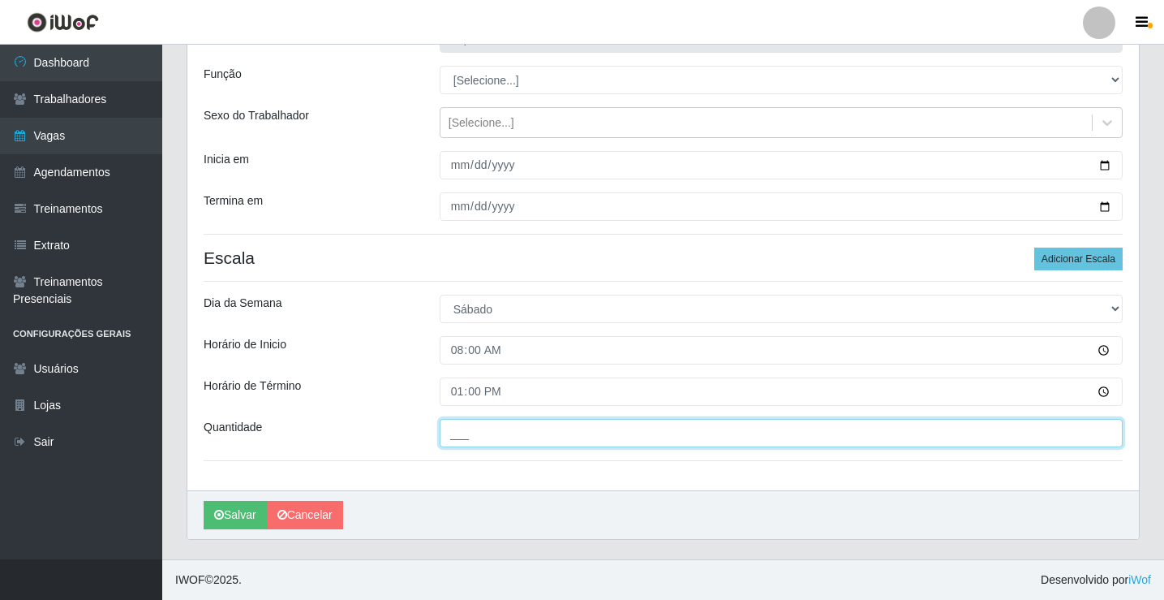
click at [455, 431] on input "___" at bounding box center [781, 433] width 683 height 28
type input "2__"
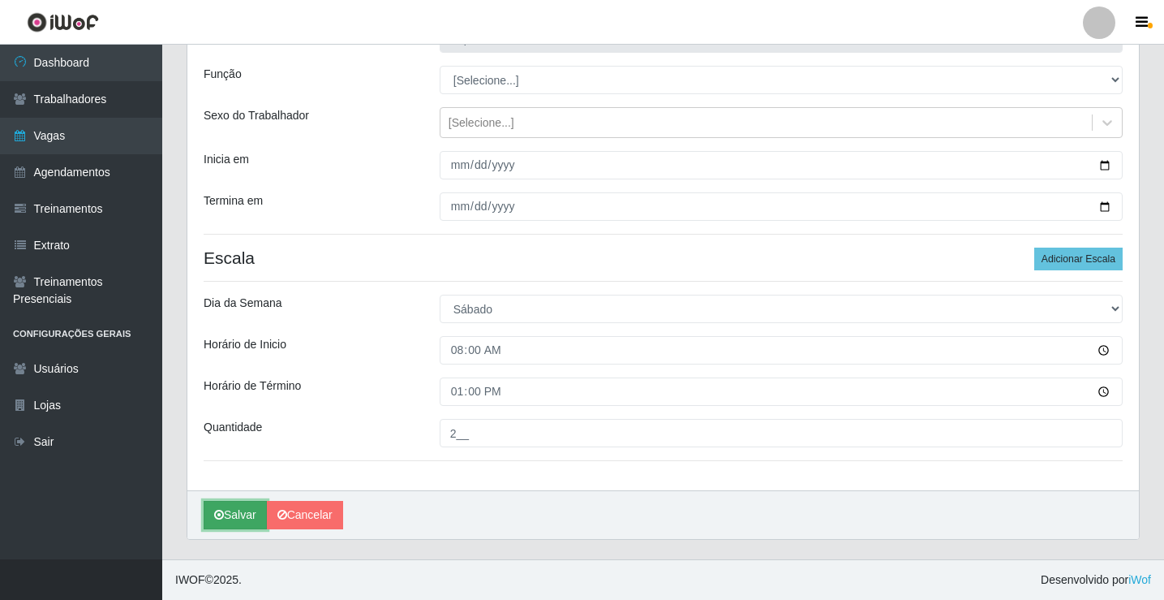
click at [239, 522] on button "Salvar" at bounding box center [235, 515] width 63 height 28
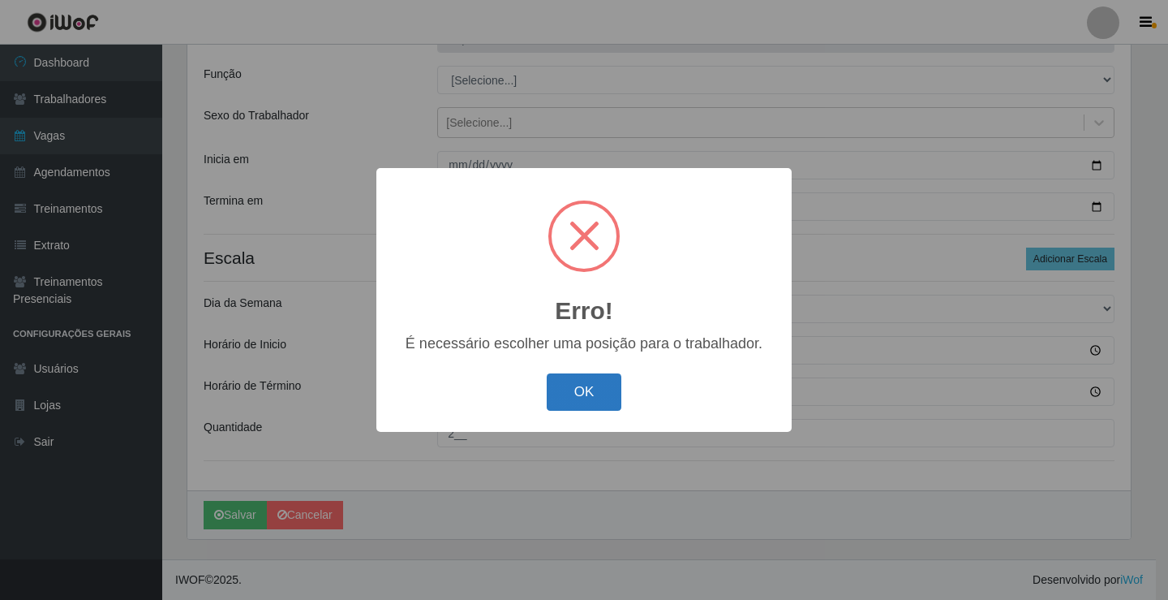
click at [574, 392] on button "OK" at bounding box center [584, 392] width 75 height 38
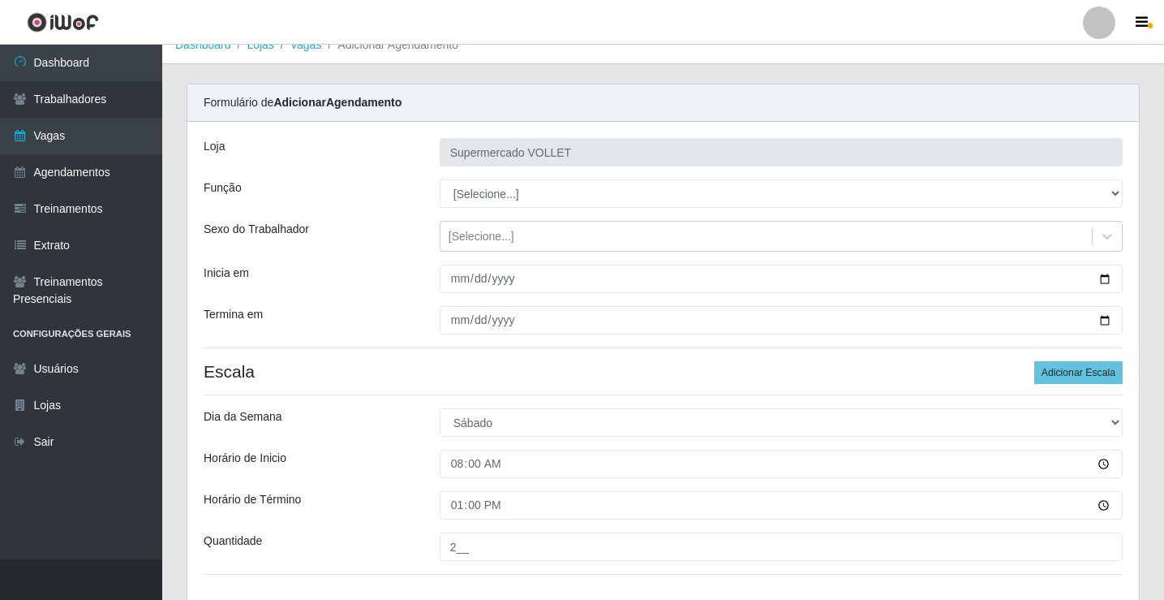
scroll to position [0, 0]
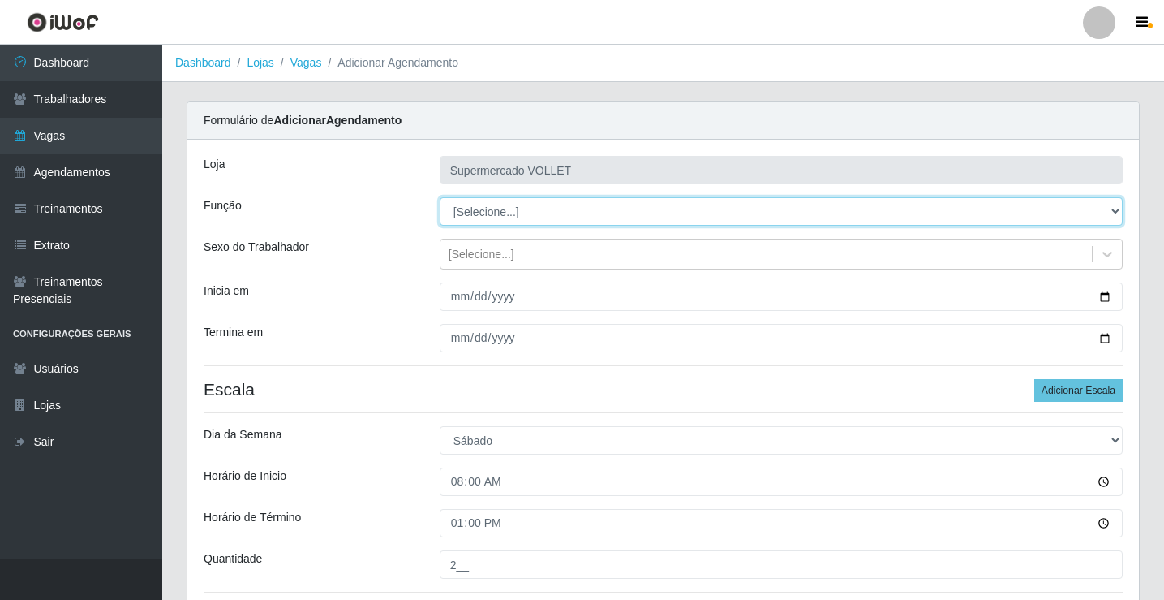
click at [509, 217] on select "[Selecione...] ASG ASG + ASG ++ Embalador Embalador + Embalador ++ Repositor Re…" at bounding box center [781, 211] width 683 height 28
select select "1"
click at [440, 197] on select "[Selecione...] ASG ASG + ASG ++ Embalador Embalador + Embalador ++ Repositor Re…" at bounding box center [781, 211] width 683 height 28
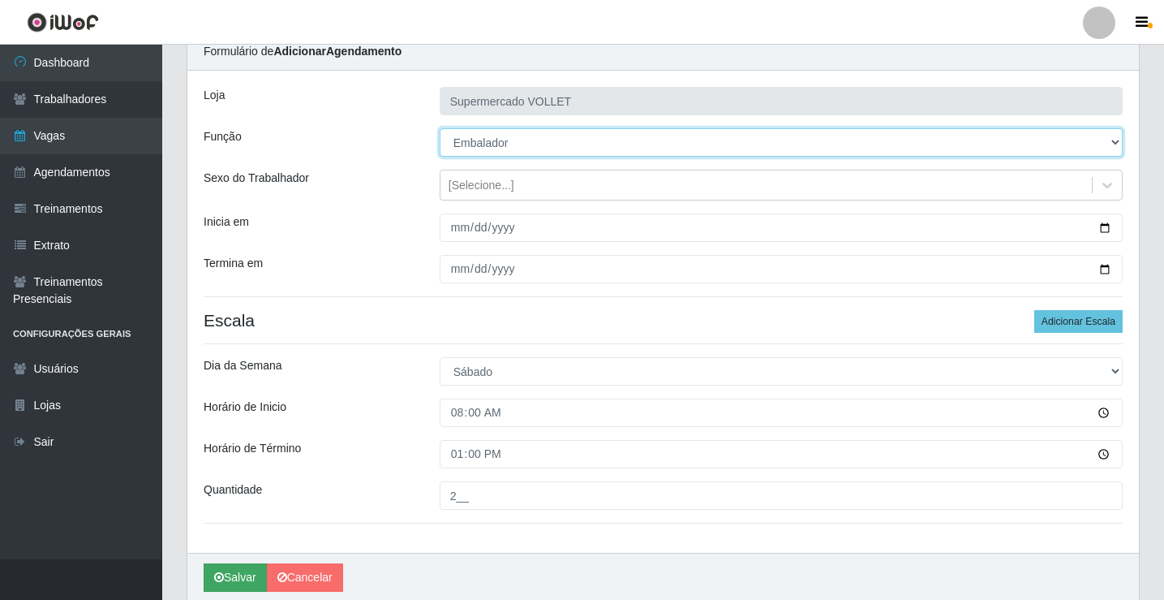
scroll to position [131, 0]
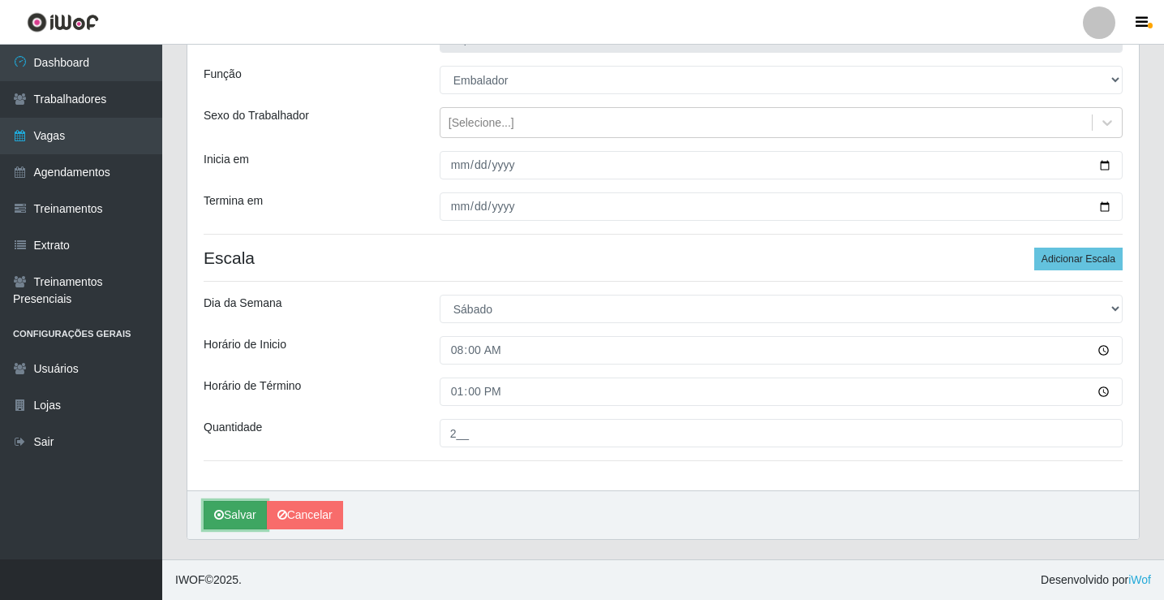
click at [252, 522] on button "Salvar" at bounding box center [235, 515] width 63 height 28
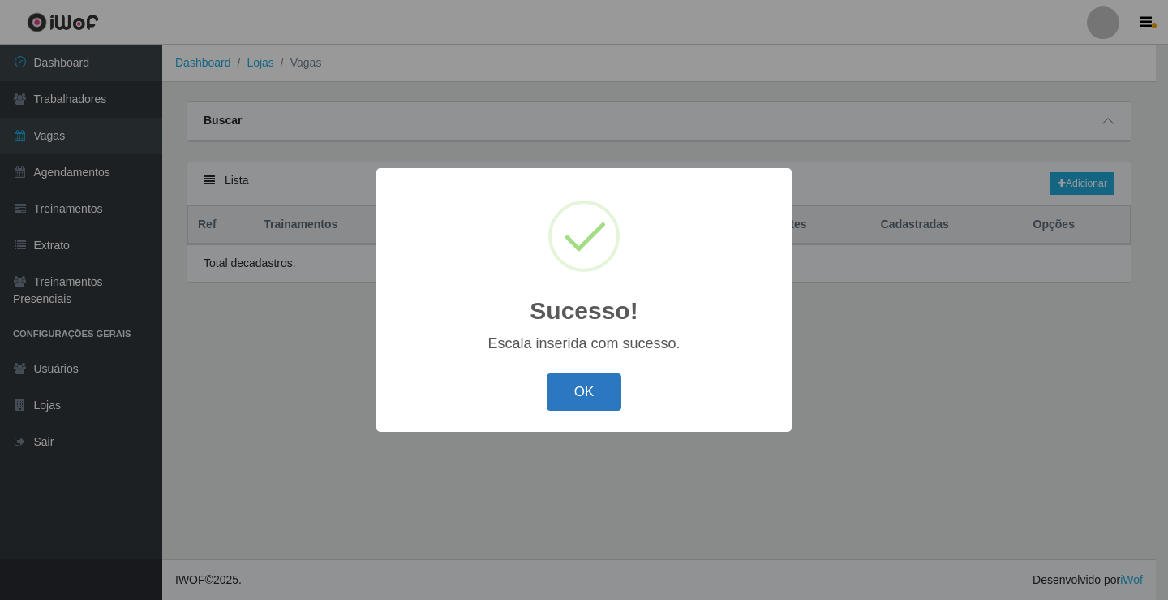
click at [563, 385] on button "OK" at bounding box center [584, 392] width 75 height 38
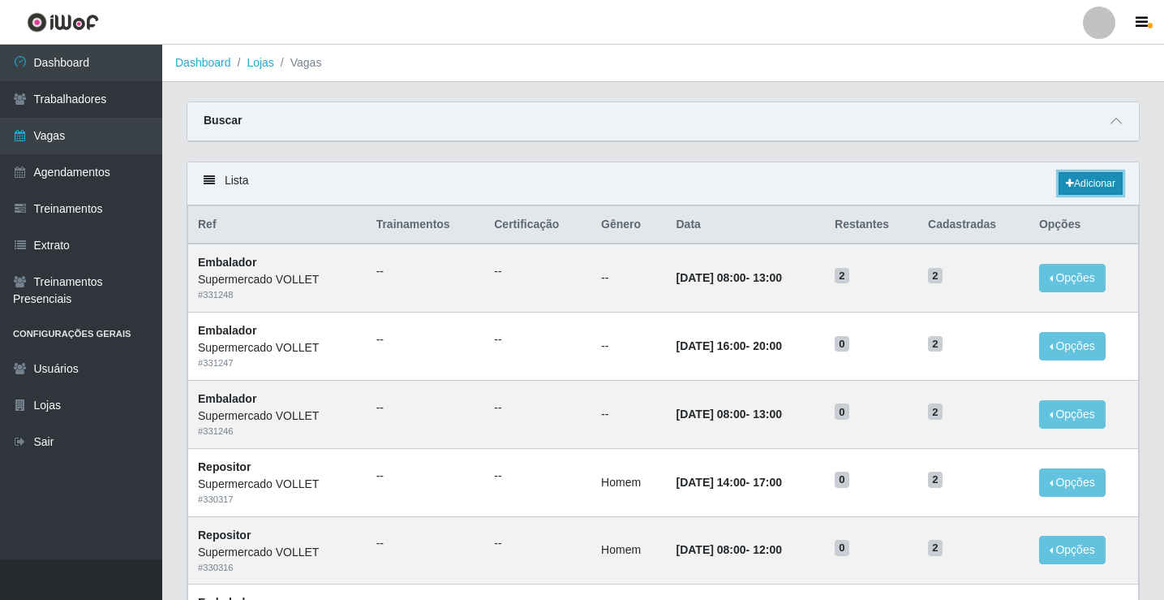
click at [1076, 187] on link "Adicionar" at bounding box center [1091, 183] width 64 height 23
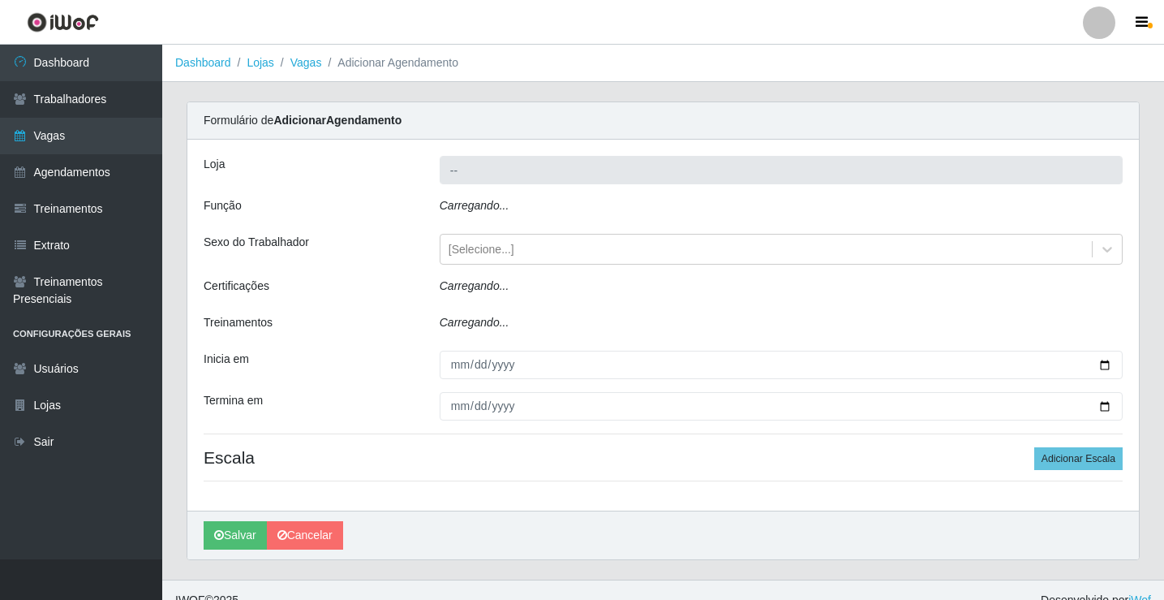
type input "Supermercado VOLLET"
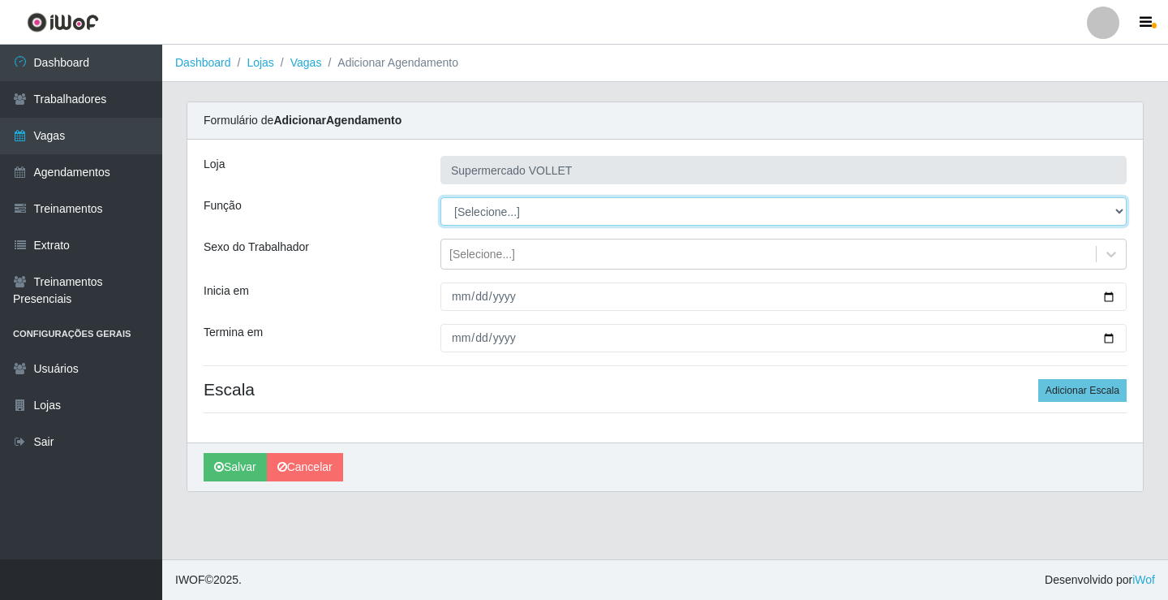
click at [536, 217] on select "[Selecione...] ASG ASG + ASG ++ Embalador Embalador + Embalador ++ Repositor Re…" at bounding box center [784, 211] width 686 height 28
select select "1"
click at [441, 197] on select "[Selecione...] ASG ASG + ASG ++ Embalador Embalador + Embalador ++ Repositor Re…" at bounding box center [784, 211] width 686 height 28
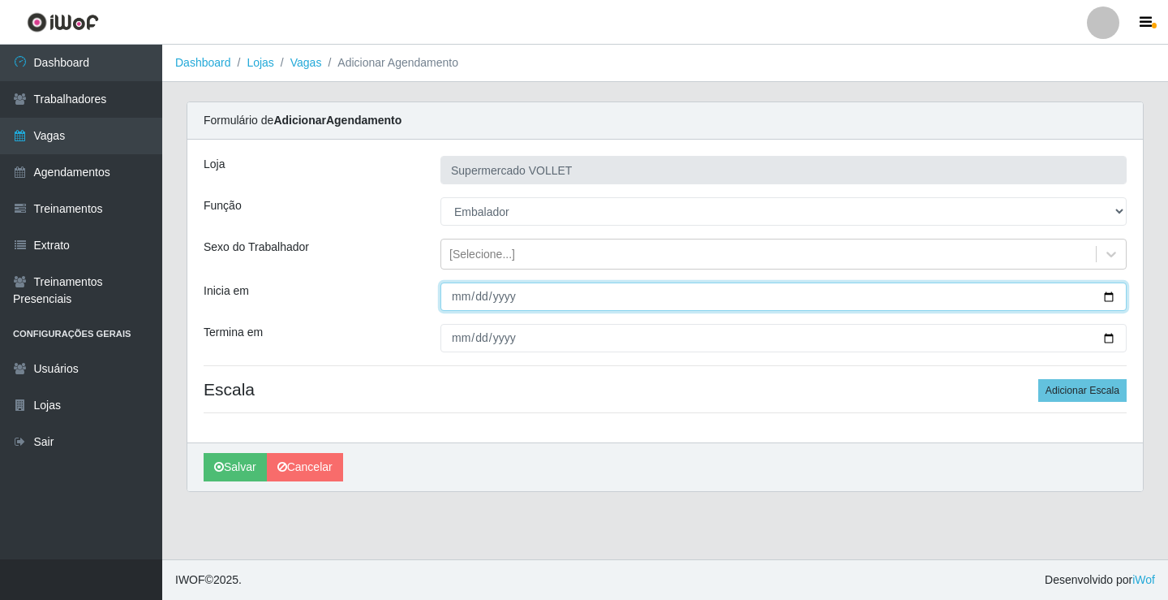
click at [1109, 295] on input "Inicia em" at bounding box center [784, 296] width 686 height 28
type input "[DATE]"
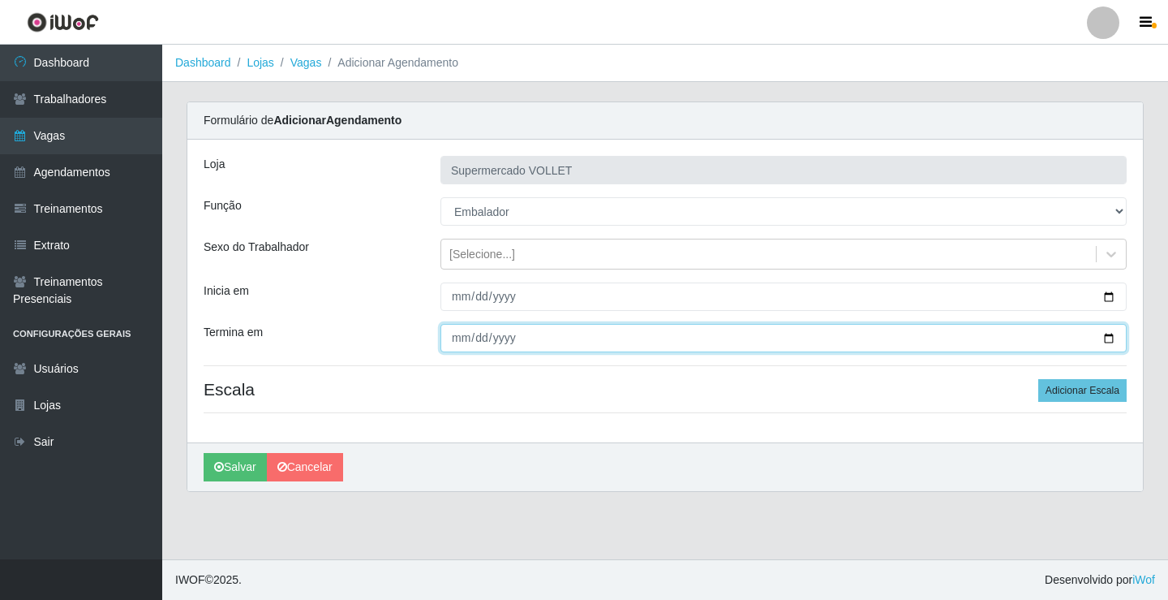
click at [1108, 340] on input "Termina em" at bounding box center [784, 338] width 686 height 28
type input "[DATE]"
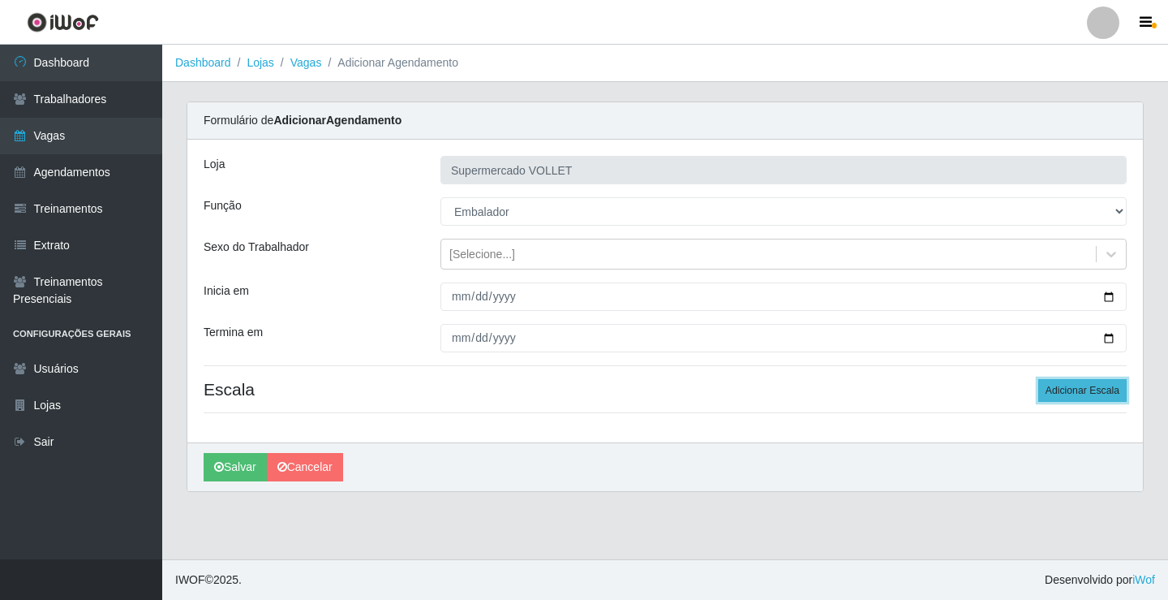
drag, startPoint x: 1061, startPoint y: 398, endPoint x: 1056, endPoint y: 387, distance: 11.6
click at [1061, 402] on button "Adicionar Escala" at bounding box center [1083, 390] width 88 height 23
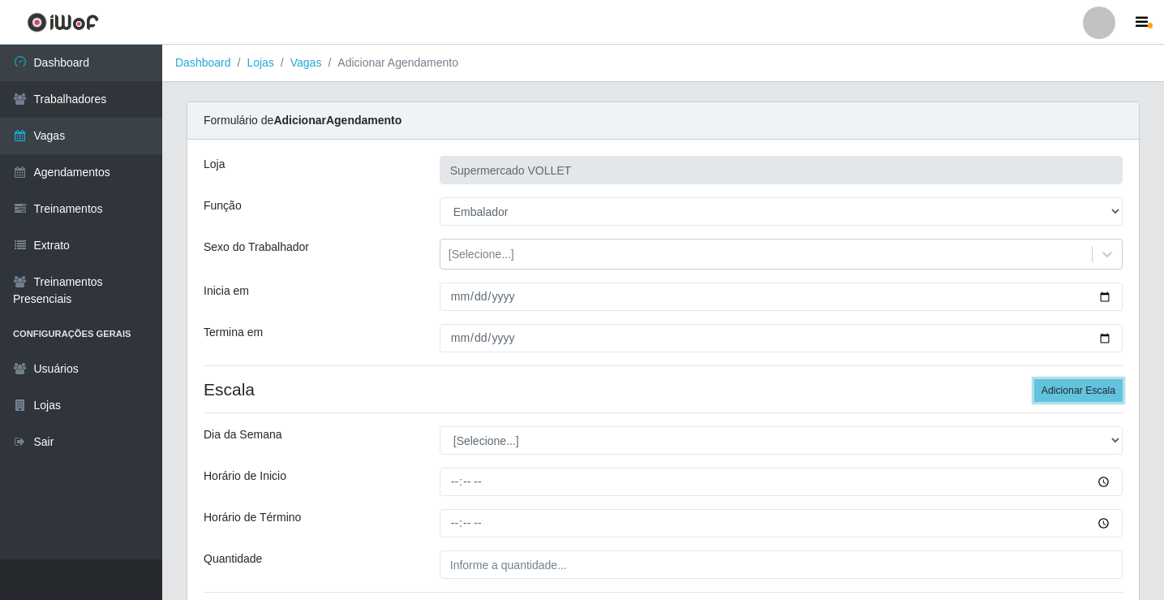
scroll to position [131, 0]
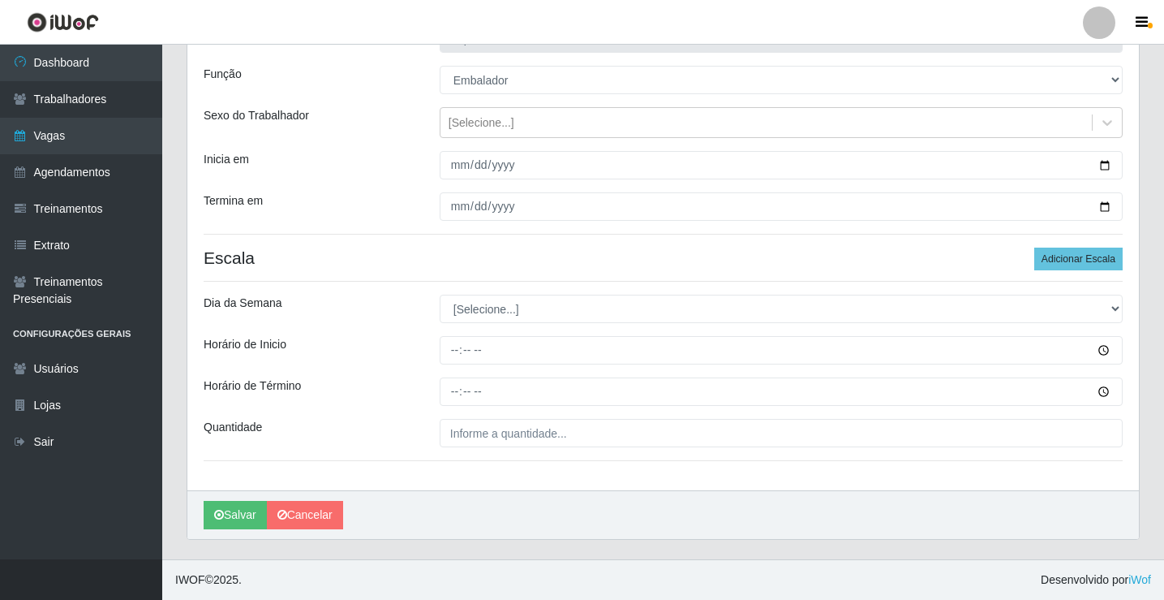
click at [485, 290] on div "Loja Supermercado VOLLET Função [Selecione...] ASG ASG + ASG ++ Embalador Embal…" at bounding box center [663, 249] width 952 height 482
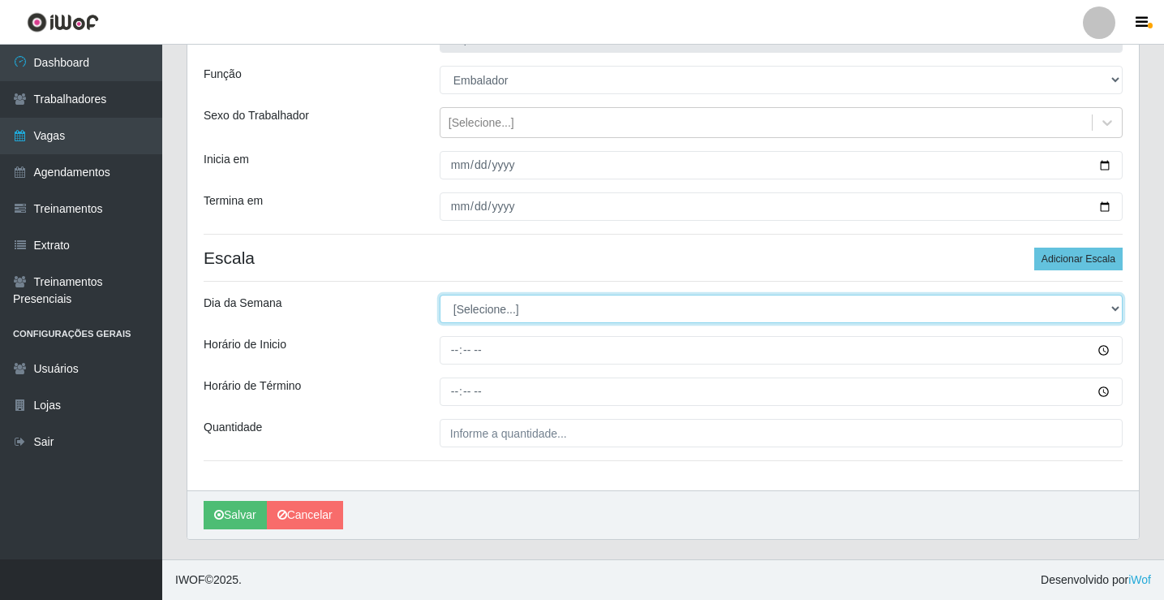
click at [490, 301] on select "[Selecione...] Segunda Terça Quarta Quinta Sexta Sábado Domingo" at bounding box center [781, 309] width 683 height 28
select select "6"
click at [440, 295] on select "[Selecione...] Segunda Terça Quarta Quinta Sexta Sábado Domingo" at bounding box center [781, 309] width 683 height 28
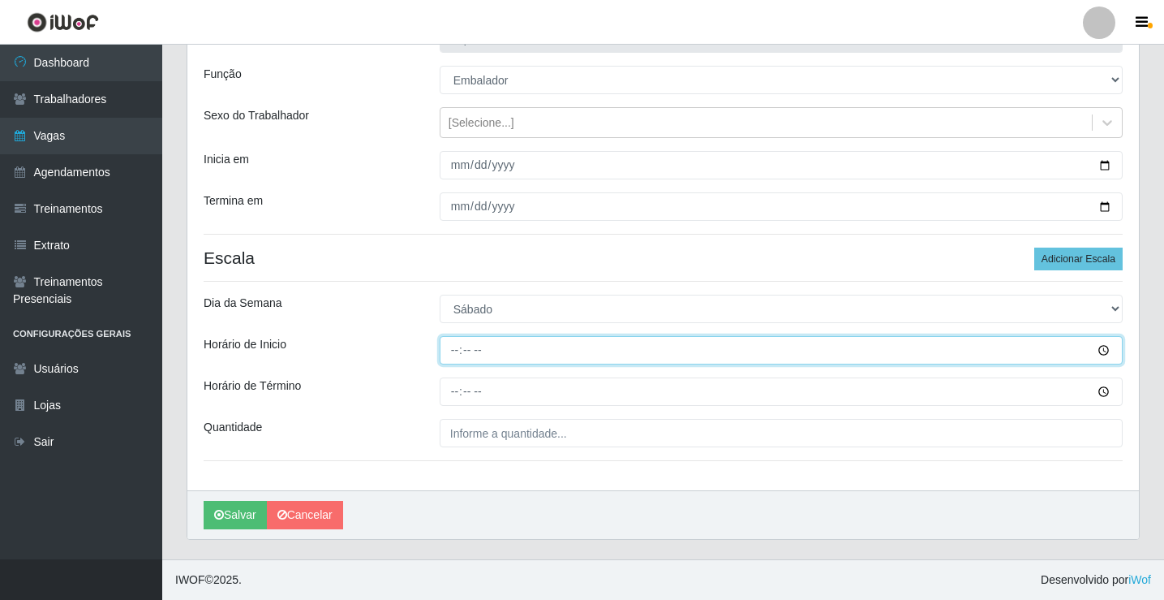
click at [456, 357] on input "Horário de Inicio" at bounding box center [781, 350] width 683 height 28
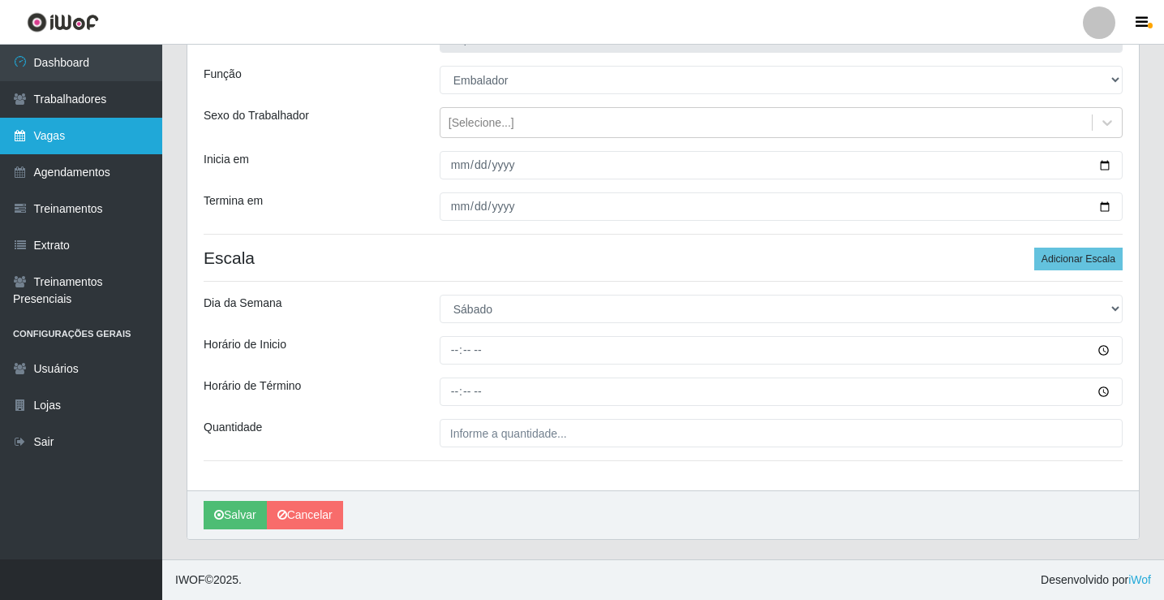
click at [93, 139] on link "Vagas" at bounding box center [81, 136] width 162 height 37
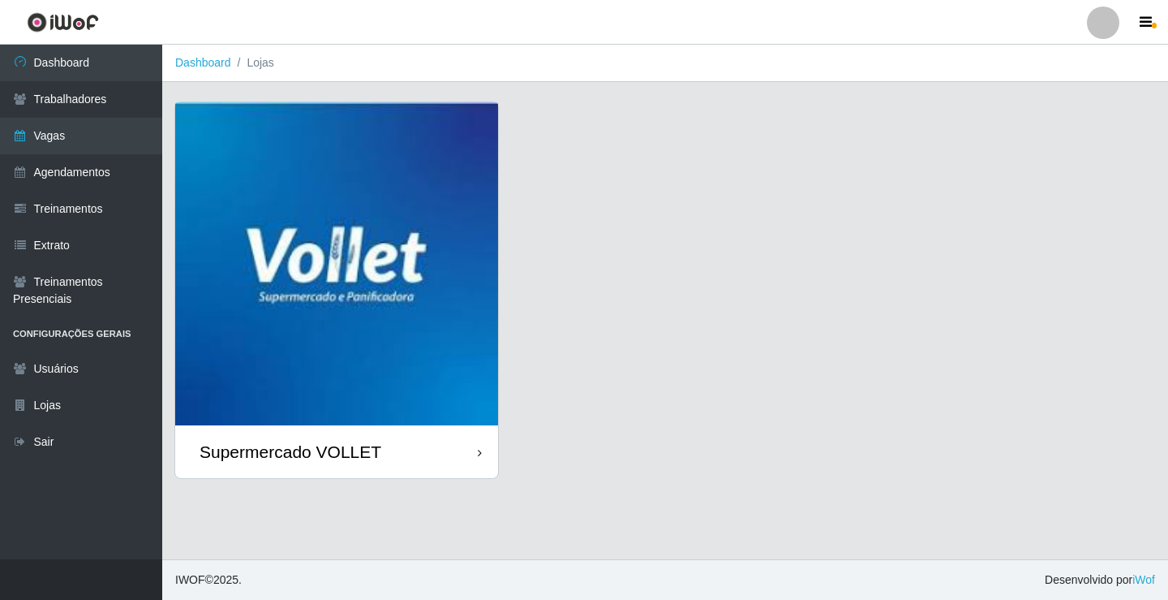
click at [329, 196] on img at bounding box center [336, 263] width 323 height 323
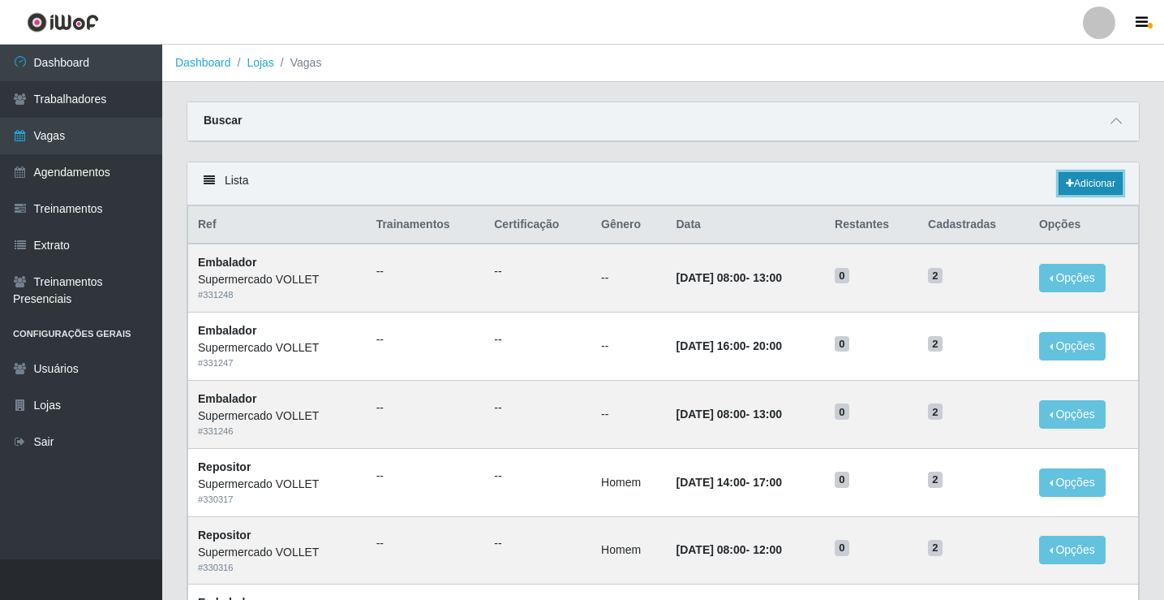
click at [1078, 183] on link "Adicionar" at bounding box center [1091, 183] width 64 height 23
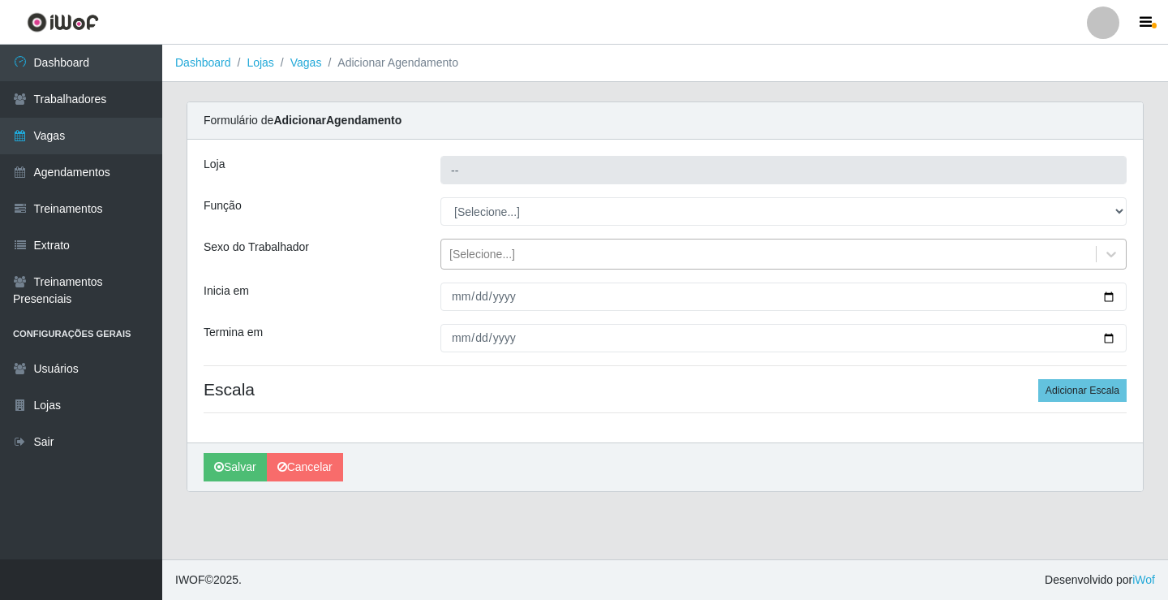
type input "Supermercado VOLLET"
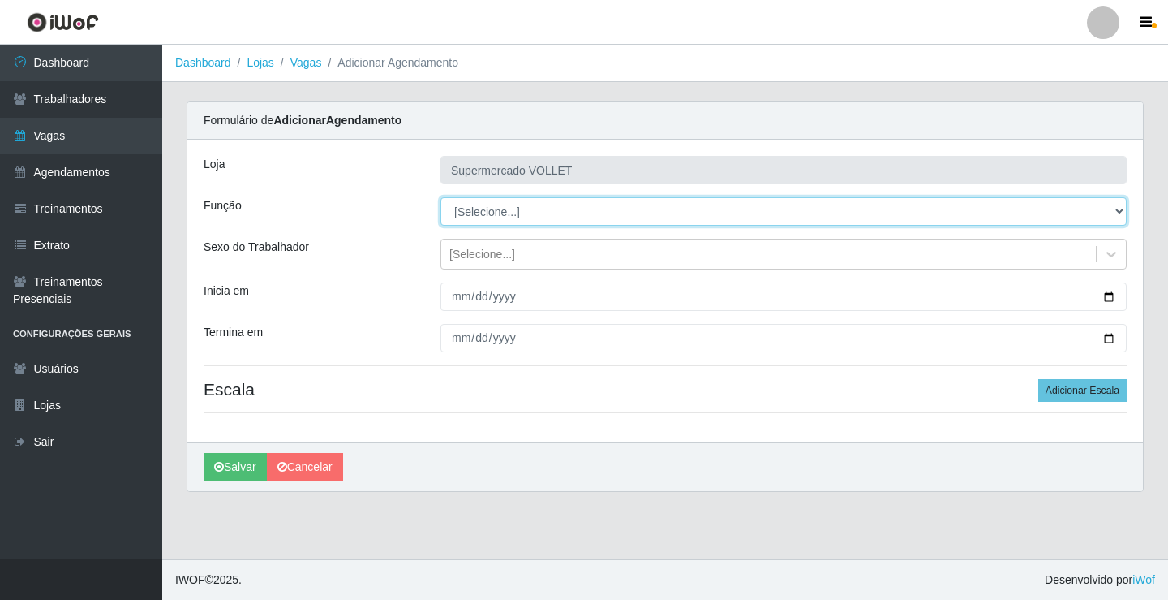
click at [534, 217] on select "[Selecione...] ASG ASG + ASG ++ Embalador Embalador + Embalador ++ Repositor Re…" at bounding box center [784, 211] width 686 height 28
select select "1"
click at [441, 197] on select "[Selecione...] ASG ASG + ASG ++ Embalador Embalador + Embalador ++ Repositor Re…" at bounding box center [784, 211] width 686 height 28
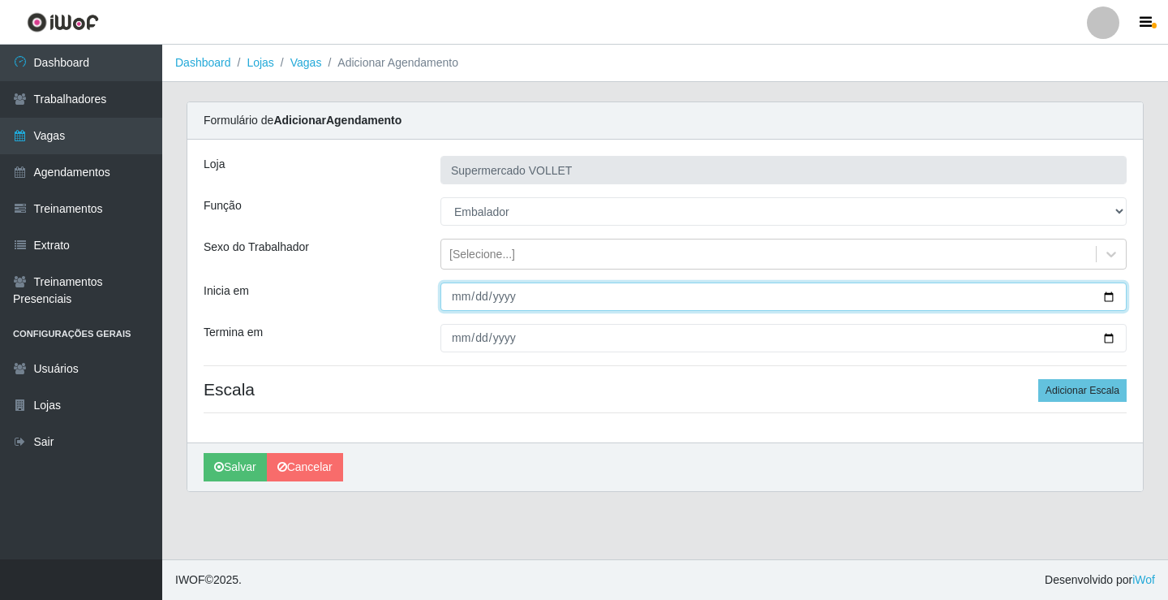
click at [1107, 291] on input "Inicia em" at bounding box center [784, 296] width 686 height 28
type input "[DATE]"
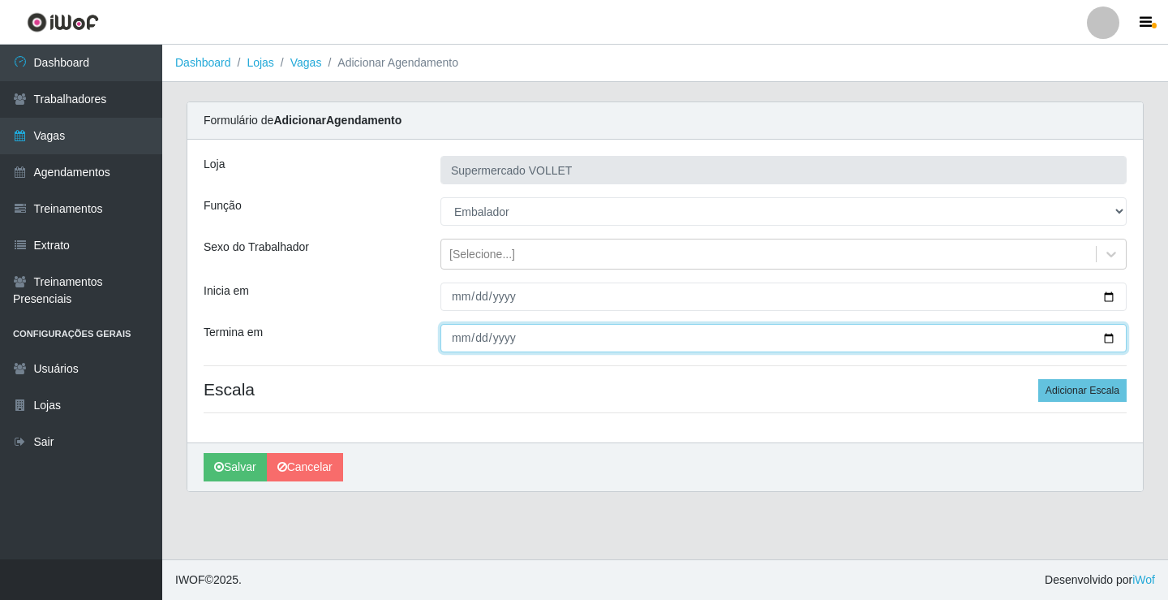
click at [1110, 338] on input "Termina em" at bounding box center [784, 338] width 686 height 28
type input "[DATE]"
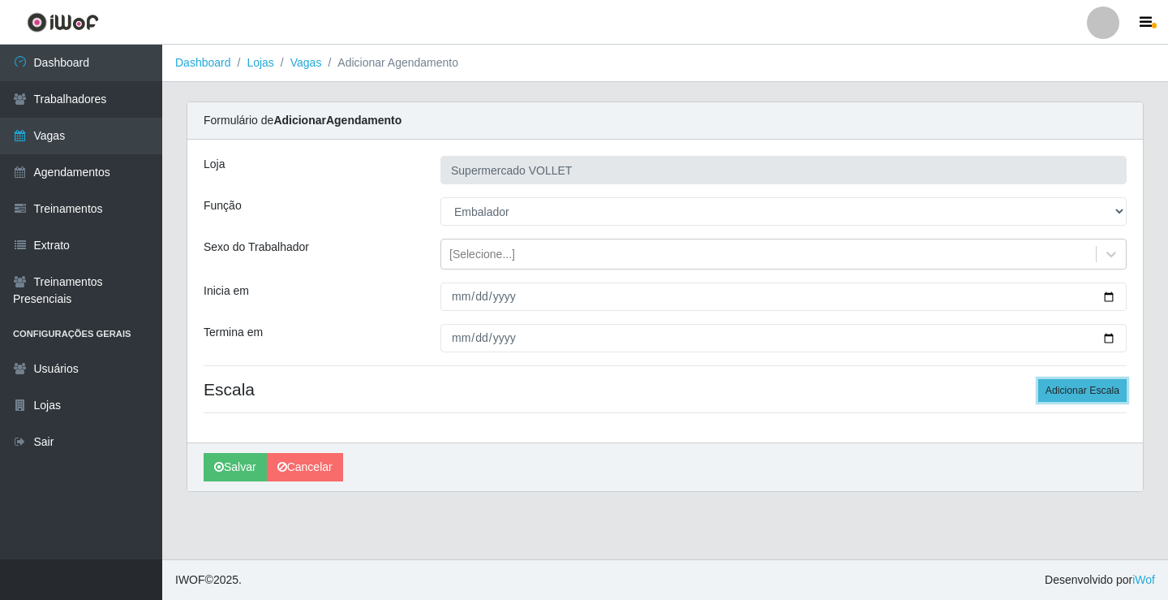
click at [1073, 399] on button "Adicionar Escala" at bounding box center [1083, 390] width 88 height 23
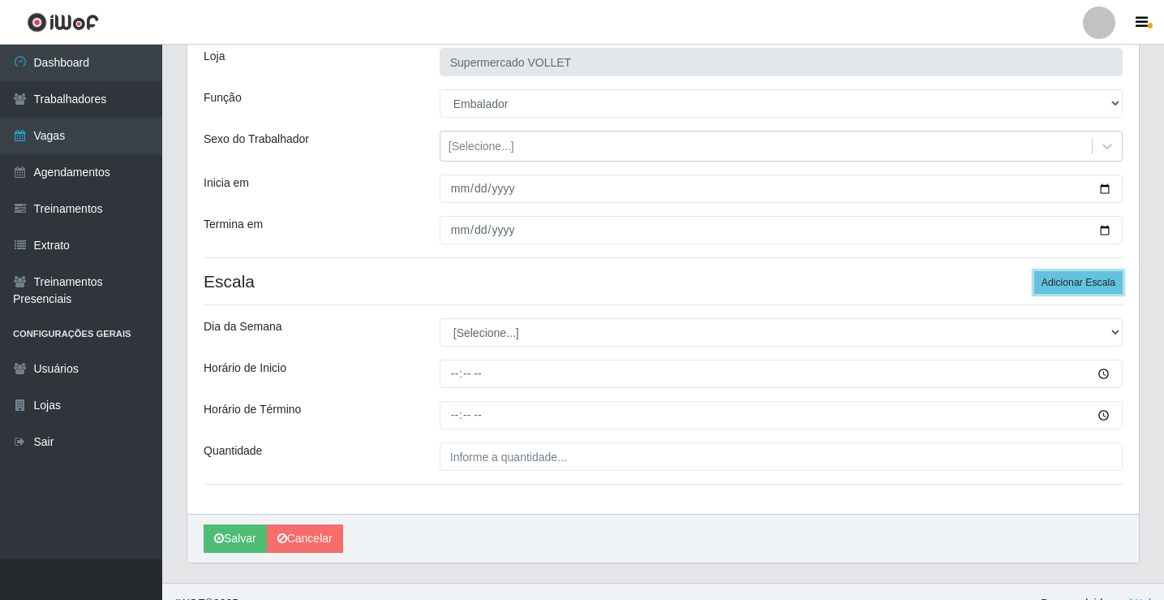
scroll to position [131, 0]
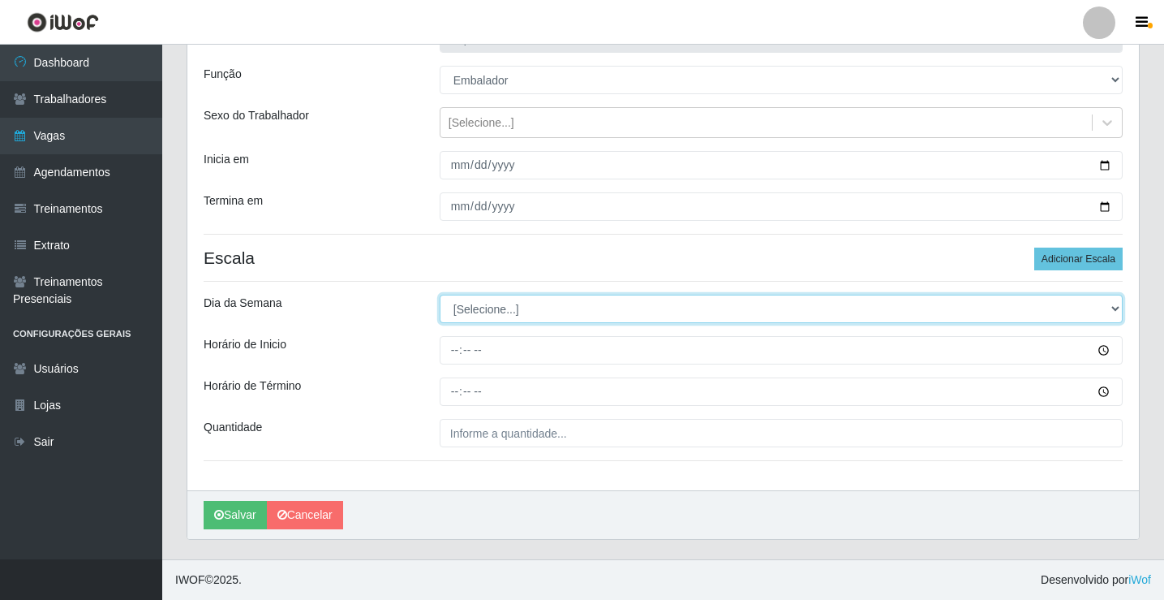
click at [531, 313] on select "[Selecione...] Segunda Terça Quarta Quinta Sexta Sábado Domingo" at bounding box center [781, 309] width 683 height 28
select select "6"
click at [440, 295] on select "[Selecione...] Segunda Terça Quarta Quinta Sexta Sábado Domingo" at bounding box center [781, 309] width 683 height 28
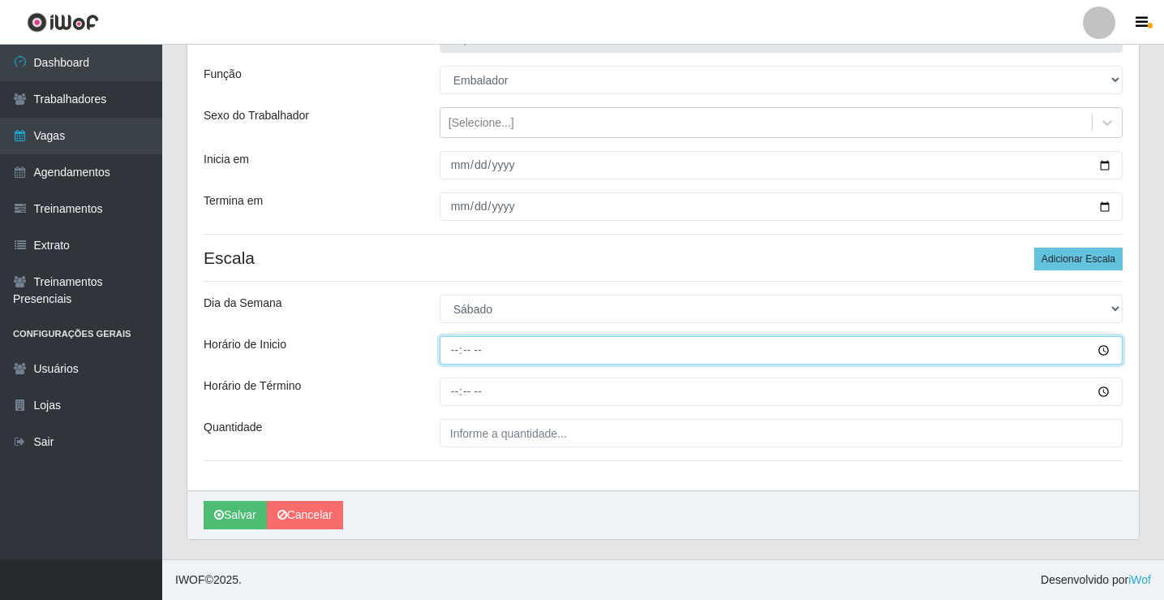
click at [465, 357] on input "Horário de Inicio" at bounding box center [781, 350] width 683 height 28
click at [455, 361] on input "Horário de Inicio" at bounding box center [781, 350] width 683 height 28
click at [450, 356] on input "Horário de Inicio" at bounding box center [781, 350] width 683 height 28
type input "16:00"
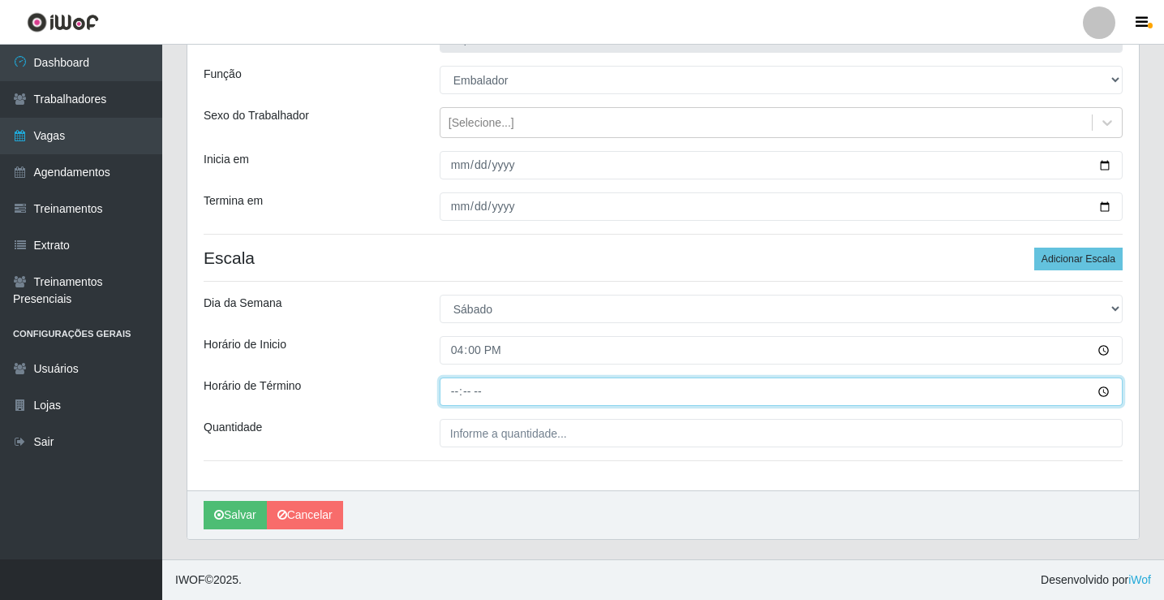
type input "20:00"
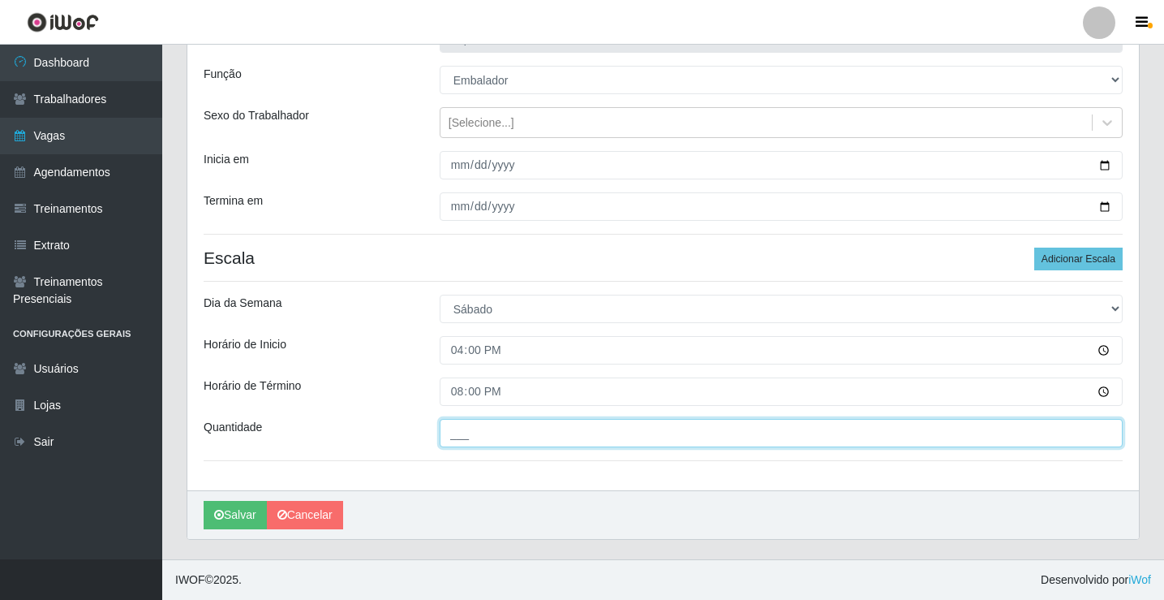
click at [487, 439] on input "___" at bounding box center [781, 433] width 683 height 28
type input "2__"
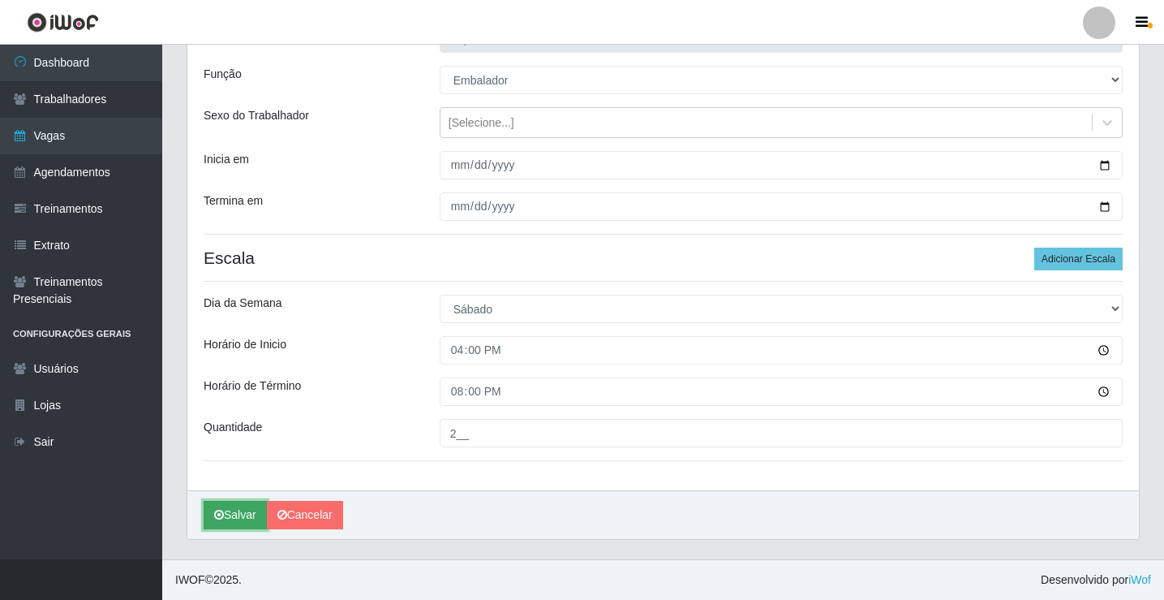
click at [229, 529] on button "Salvar" at bounding box center [235, 515] width 63 height 28
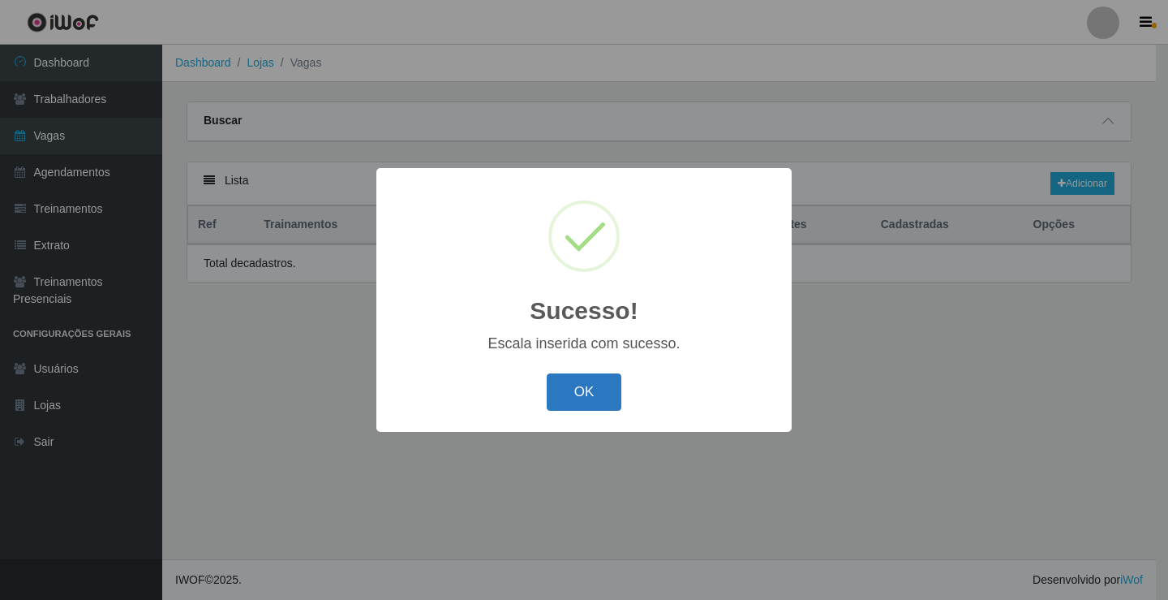
click at [566, 410] on button "OK" at bounding box center [584, 392] width 75 height 38
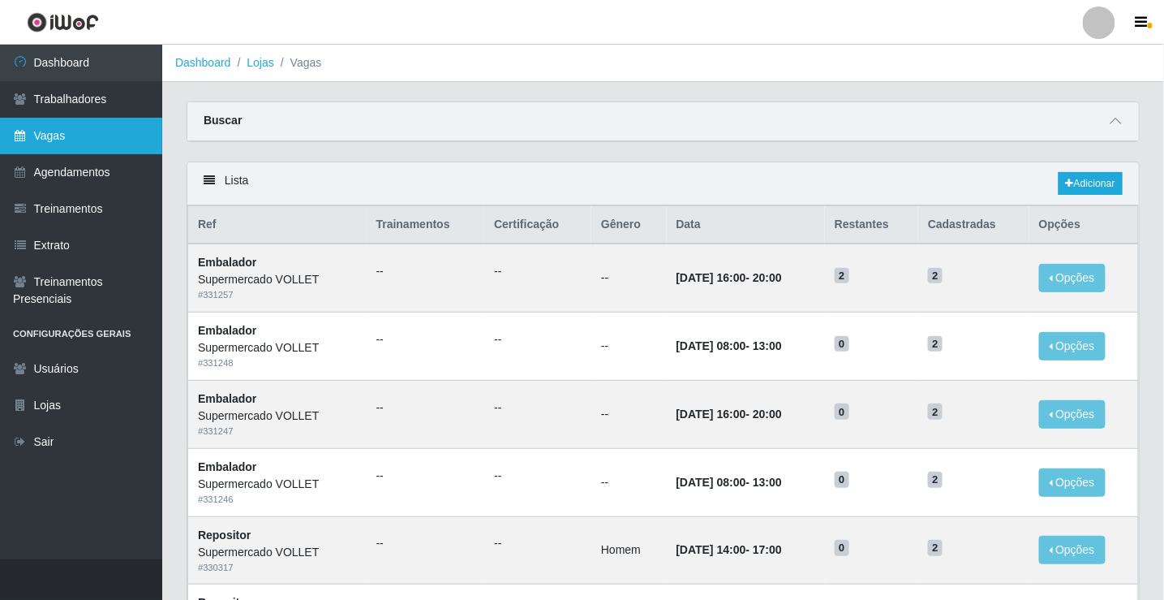
click at [100, 131] on link "Vagas" at bounding box center [81, 136] width 162 height 37
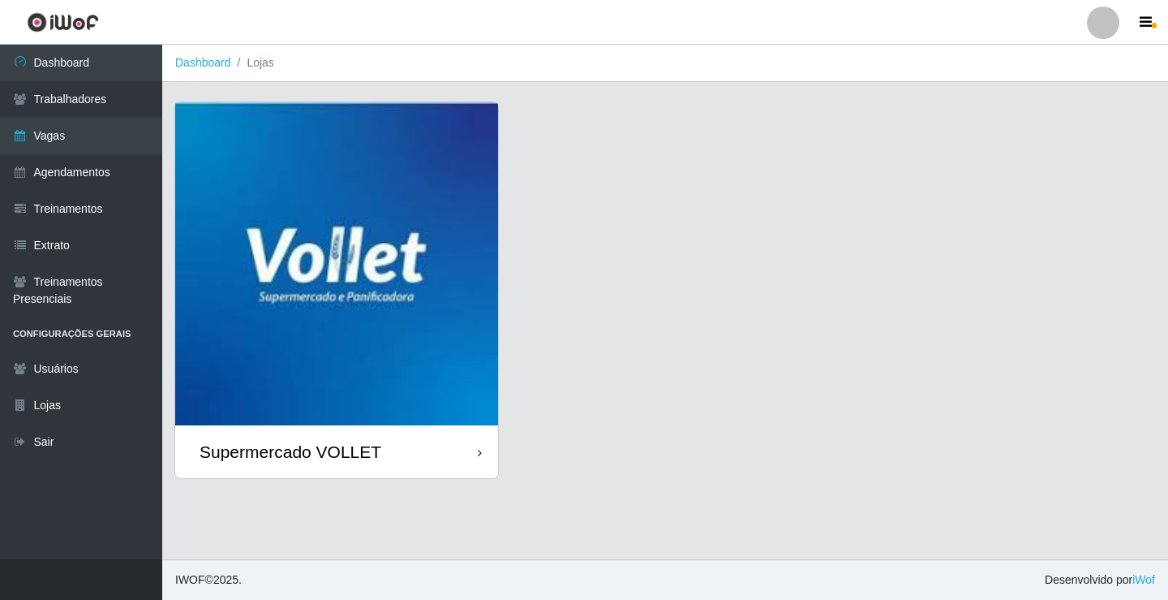
click at [346, 223] on img at bounding box center [336, 263] width 323 height 323
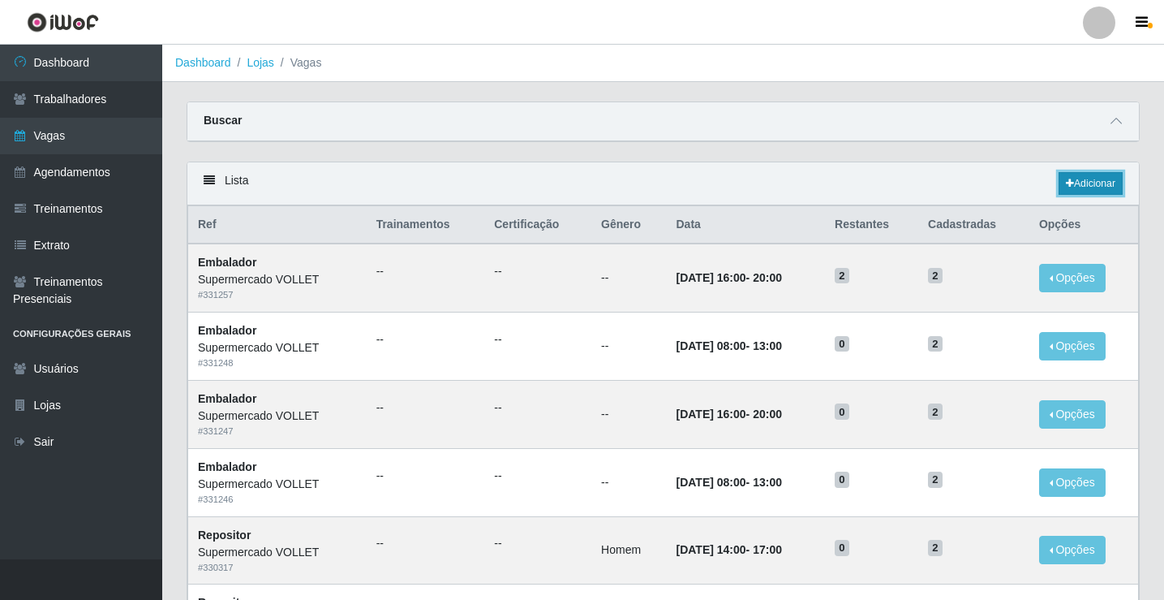
click at [1073, 179] on link "Adicionar" at bounding box center [1091, 183] width 64 height 23
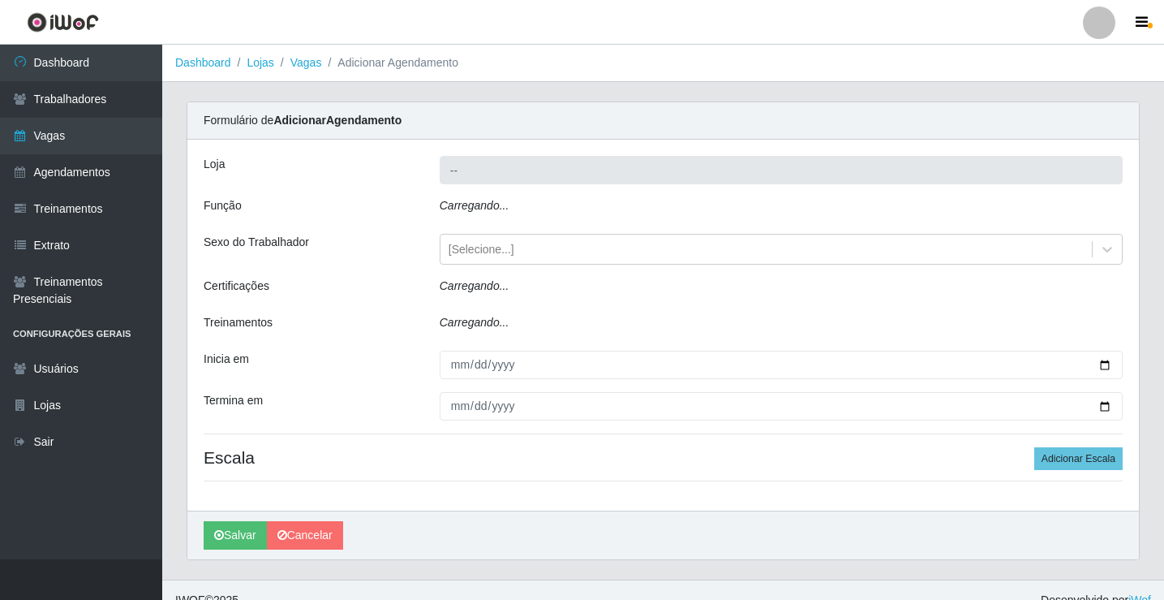
type input "Supermercado VOLLET"
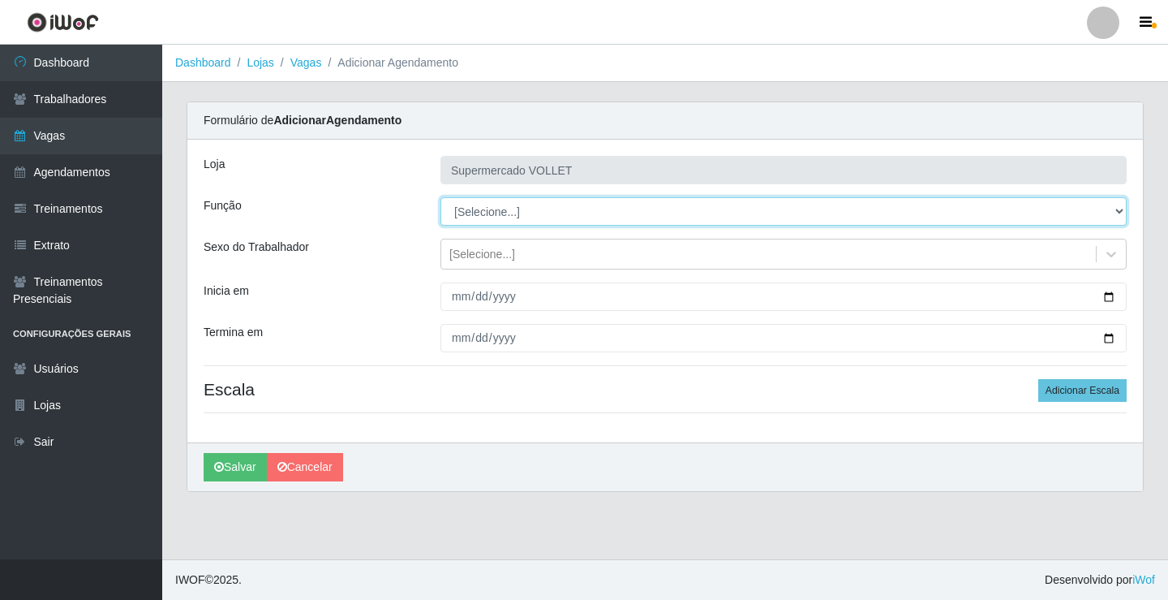
click at [706, 210] on select "[Selecione...] ASG ASG + ASG ++ Embalador Embalador + Embalador ++ Repositor Re…" at bounding box center [784, 211] width 686 height 28
select select "1"
click at [441, 197] on select "[Selecione...] ASG ASG + ASG ++ Embalador Embalador + Embalador ++ Repositor Re…" at bounding box center [784, 211] width 686 height 28
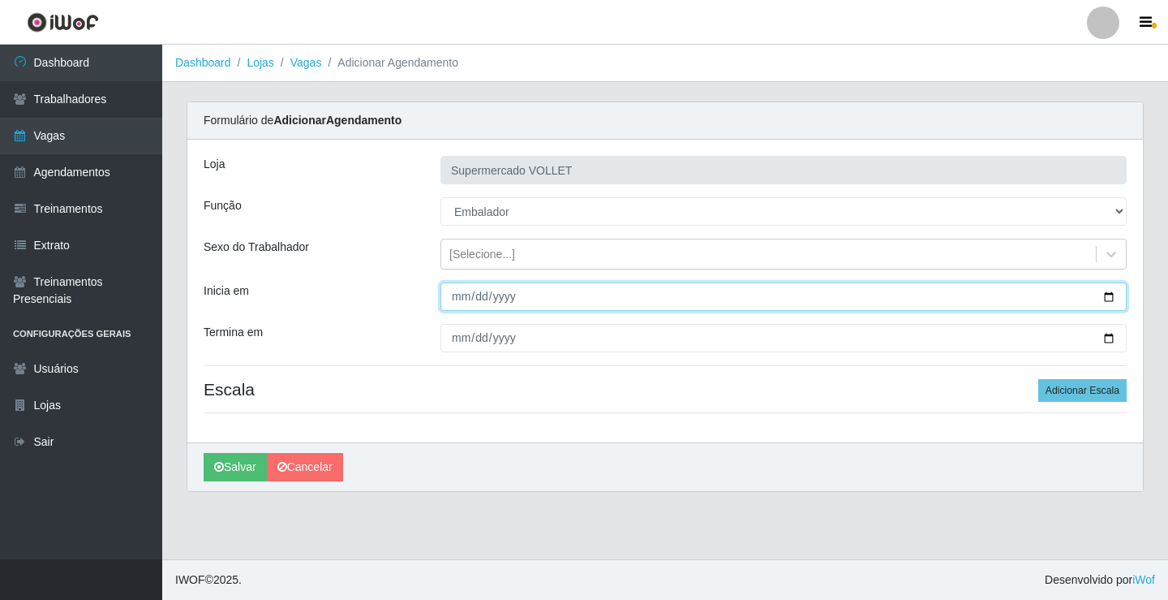
click at [1100, 294] on input "Inicia em" at bounding box center [784, 296] width 686 height 28
click at [1109, 293] on input "Inicia em" at bounding box center [784, 296] width 686 height 28
type input "[DATE]"
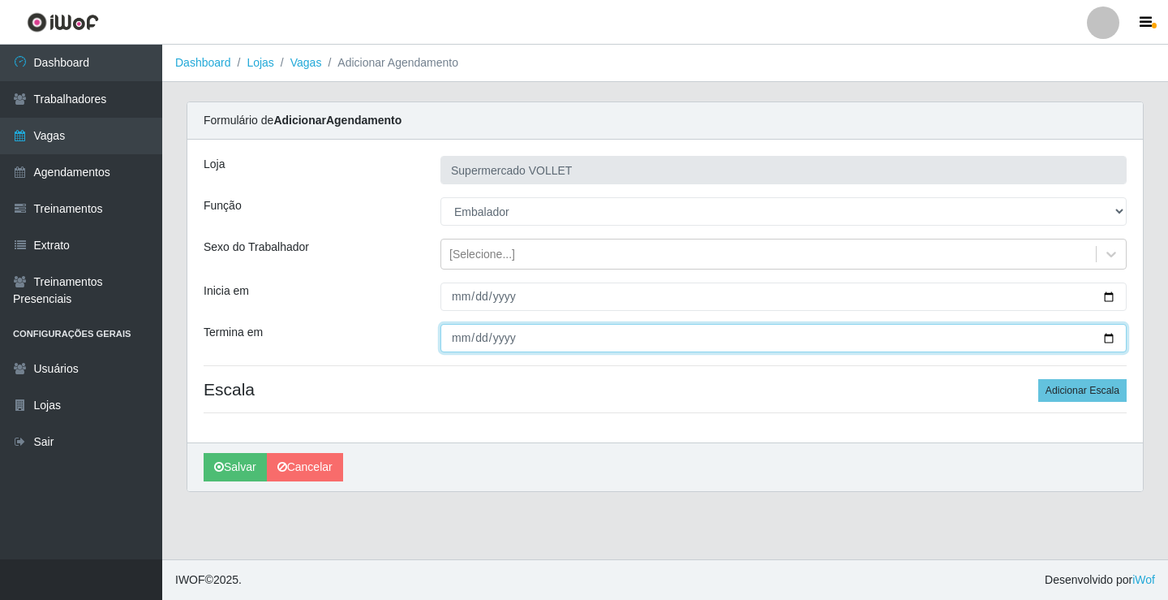
click at [1112, 338] on input "Termina em" at bounding box center [784, 338] width 686 height 28
type input "[DATE]"
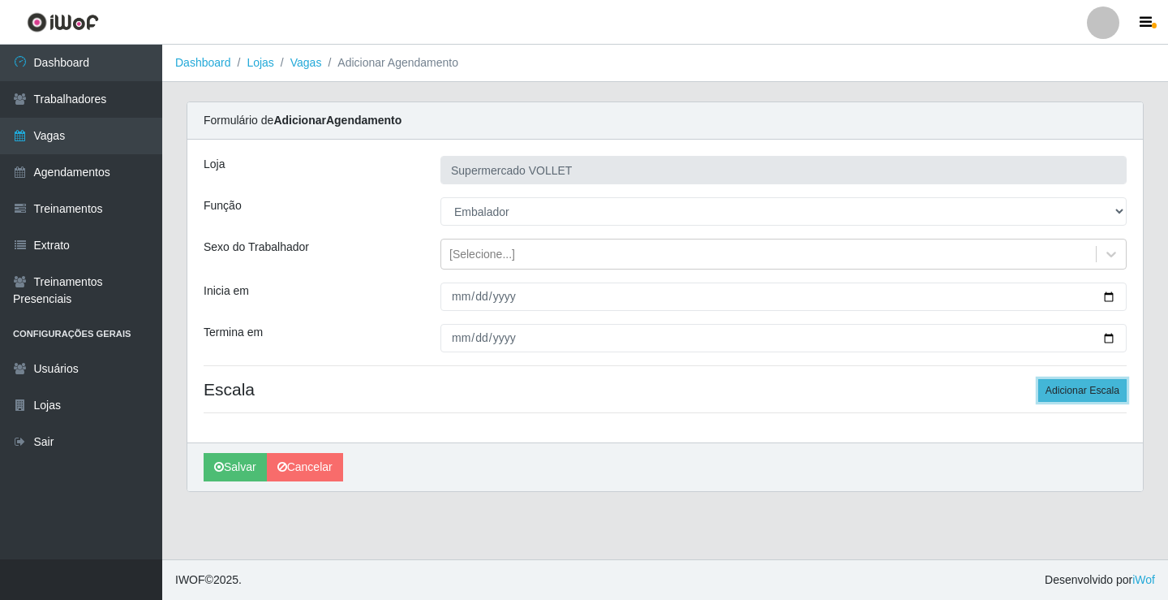
click at [1053, 397] on button "Adicionar Escala" at bounding box center [1083, 390] width 88 height 23
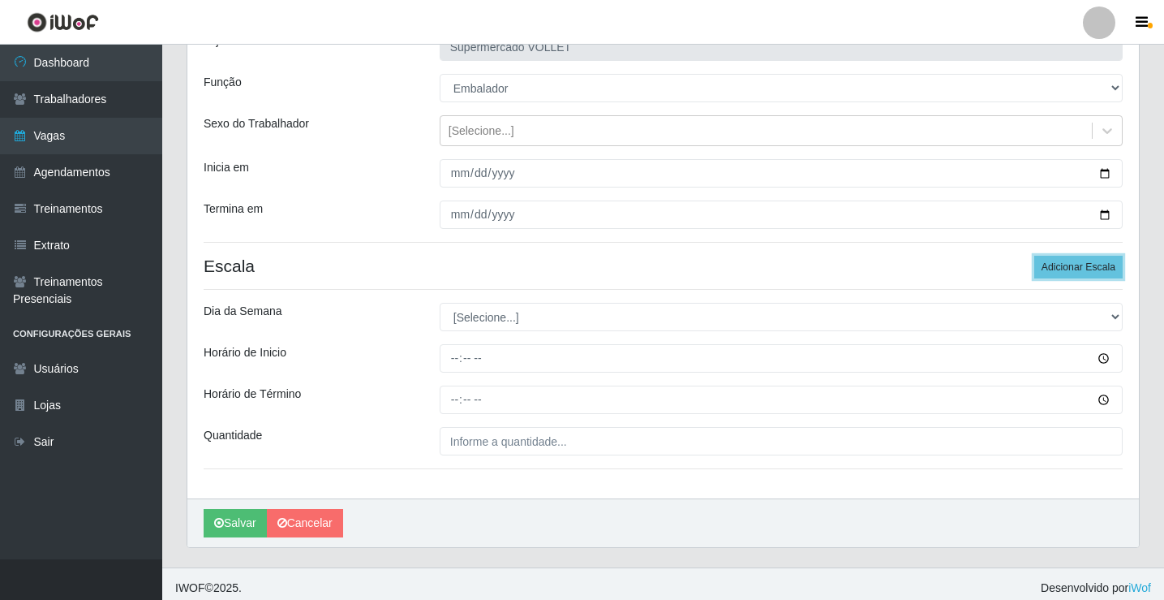
scroll to position [131, 0]
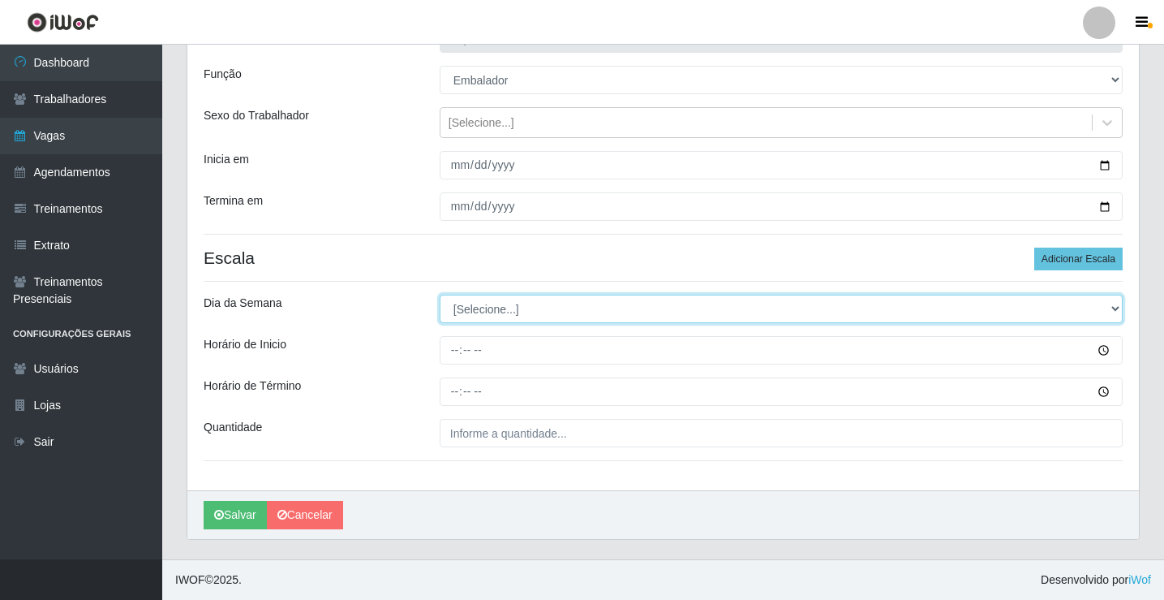
click at [543, 316] on select "[Selecione...] Segunda Terça Quarta Quinta Sexta Sábado Domingo" at bounding box center [781, 309] width 683 height 28
select select "0"
click at [440, 295] on select "[Selecione...] Segunda Terça Quarta Quinta Sexta Sábado Domingo" at bounding box center [781, 309] width 683 height 28
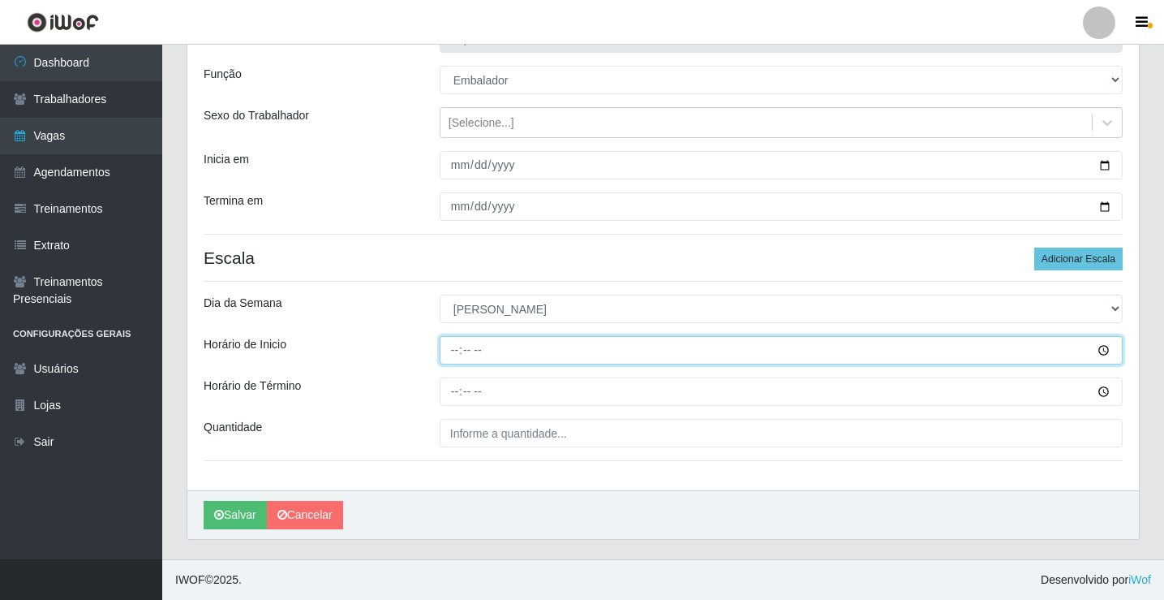
click at [450, 355] on input "Horário de Inicio" at bounding box center [781, 350] width 683 height 28
type input "08:00"
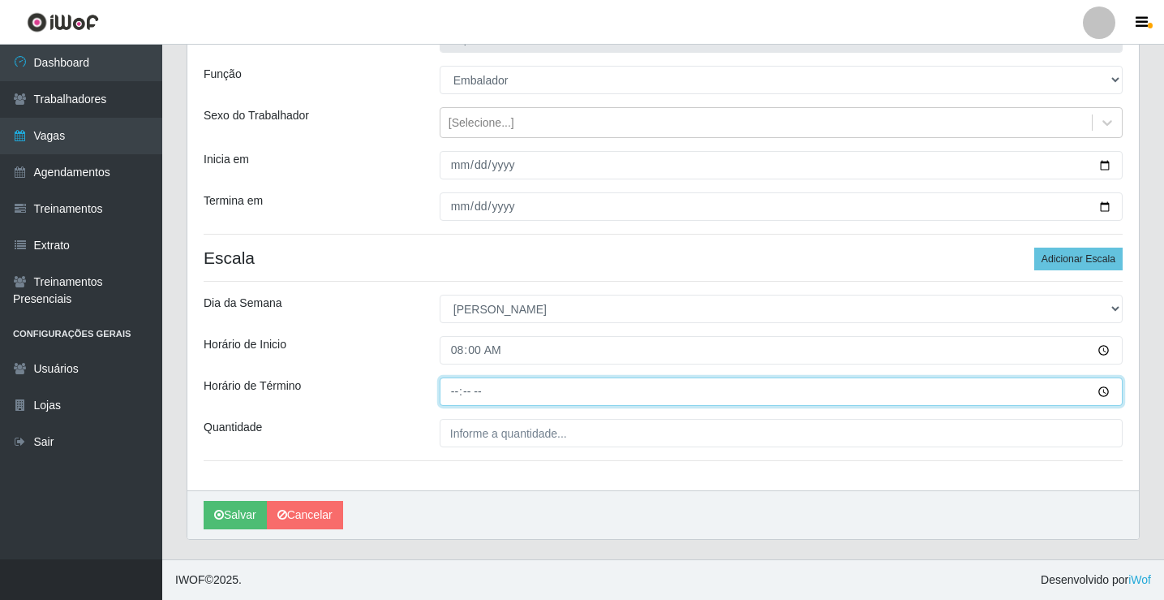
click at [451, 397] on input "Horário de Término" at bounding box center [781, 391] width 683 height 28
type input "13:00"
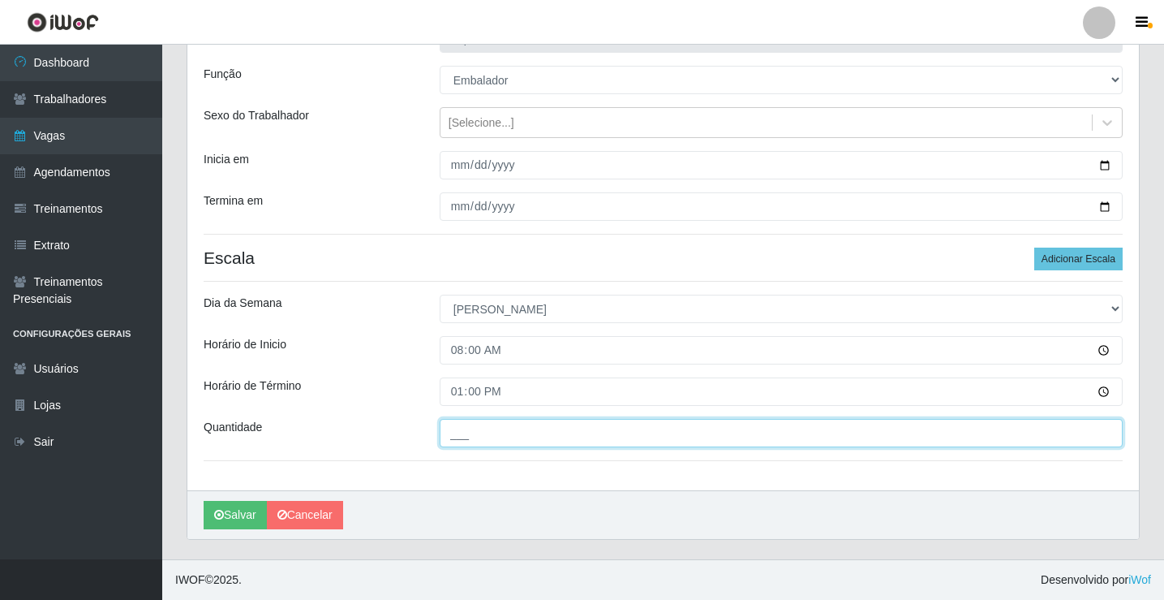
click at [454, 427] on input "___" at bounding box center [781, 433] width 683 height 28
type input "3__"
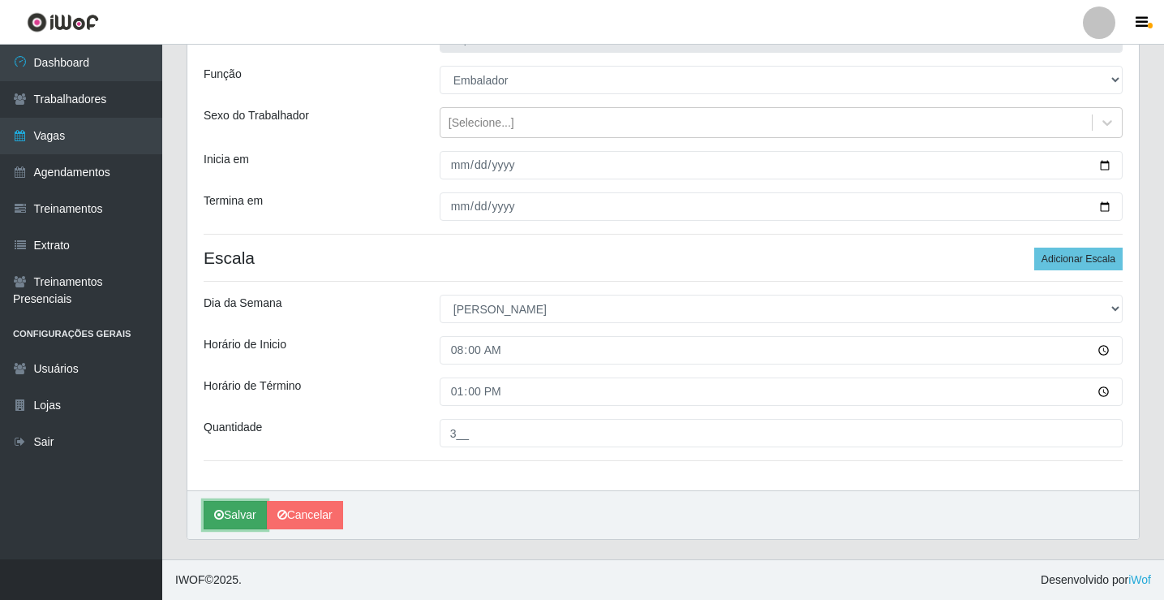
click at [229, 522] on button "Salvar" at bounding box center [235, 515] width 63 height 28
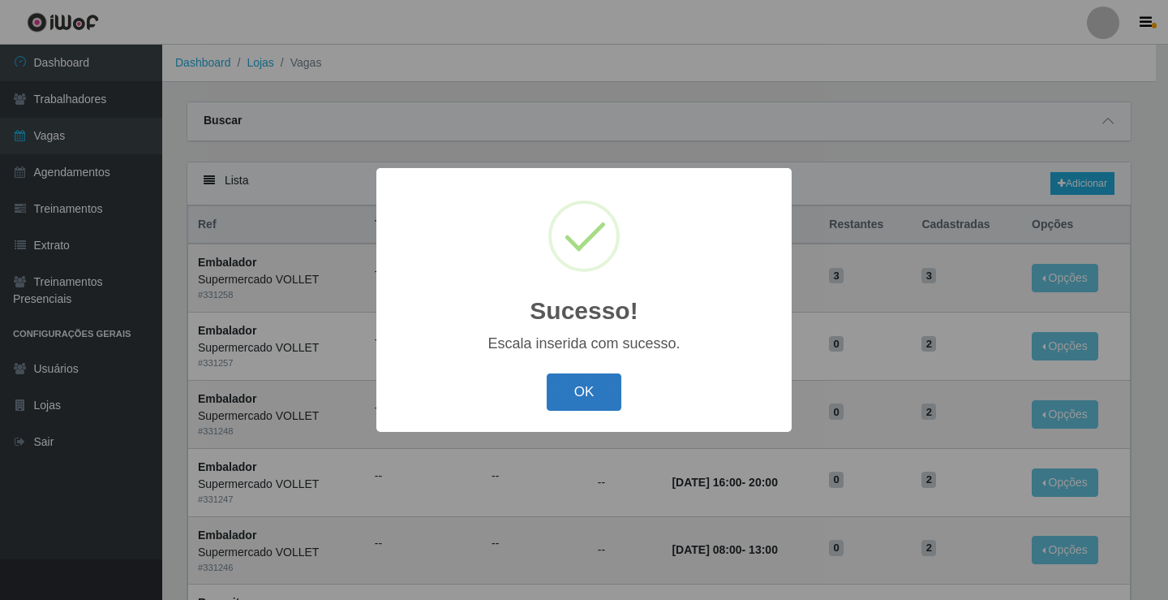
click at [561, 396] on button "OK" at bounding box center [584, 392] width 75 height 38
